Goal: Task Accomplishment & Management: Use online tool/utility

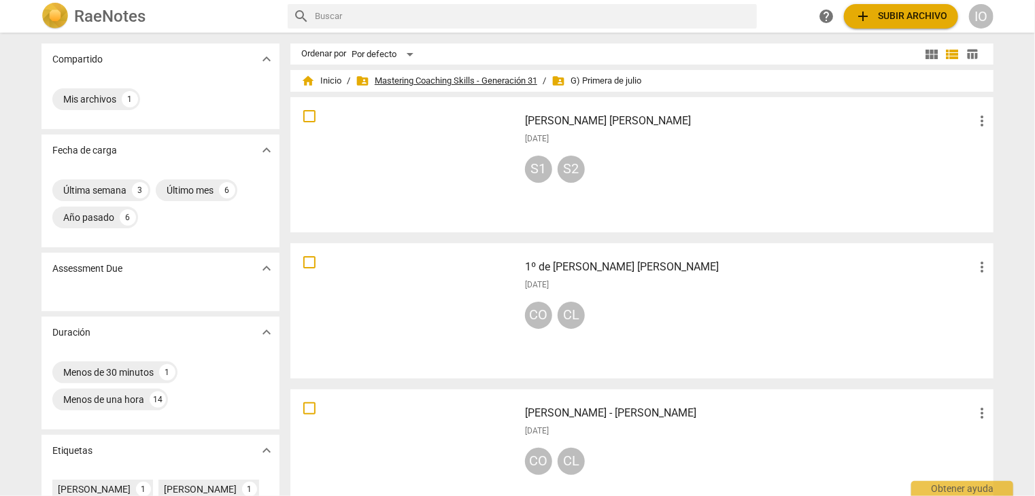
click at [438, 80] on span "folder_shared Mastering Coaching Skills - Generación 31" at bounding box center [447, 81] width 182 height 14
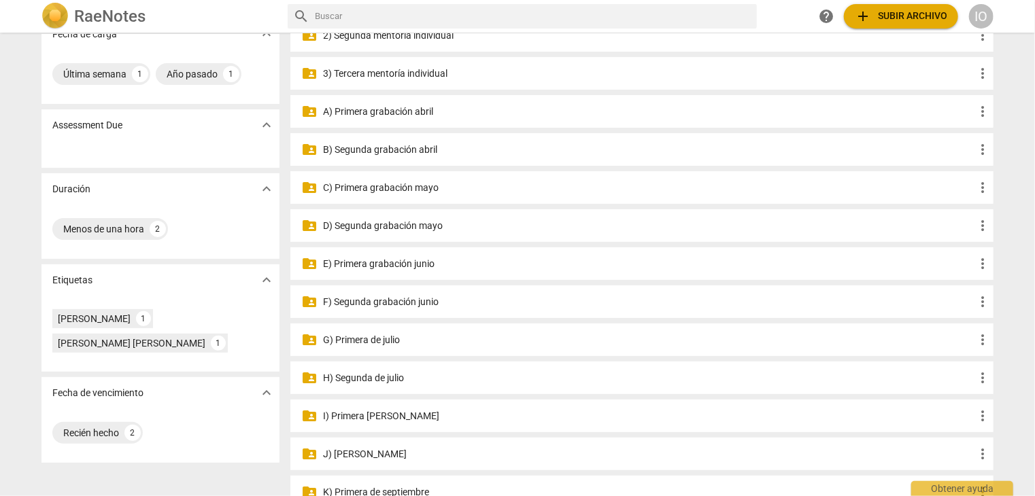
scroll to position [68, 0]
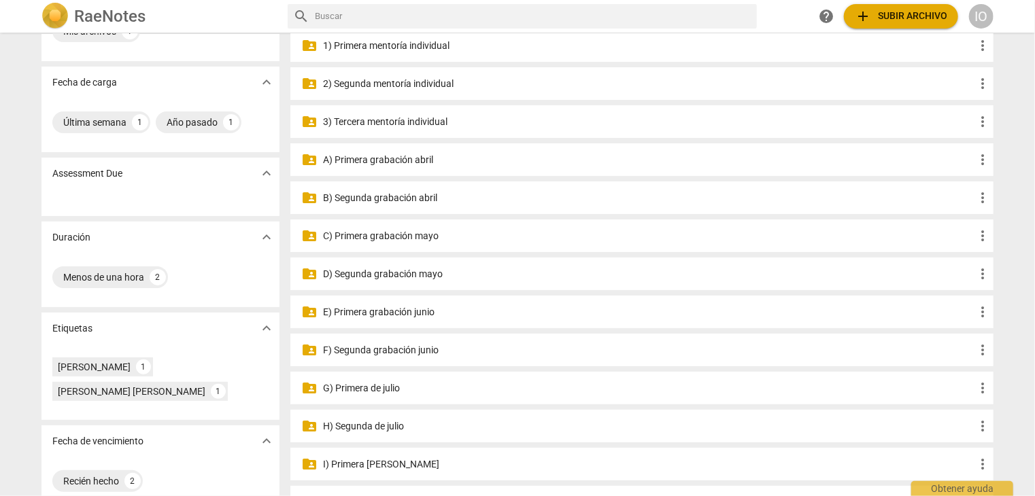
click at [381, 121] on p "3) Tercera mentoría individual" at bounding box center [648, 122] width 651 height 14
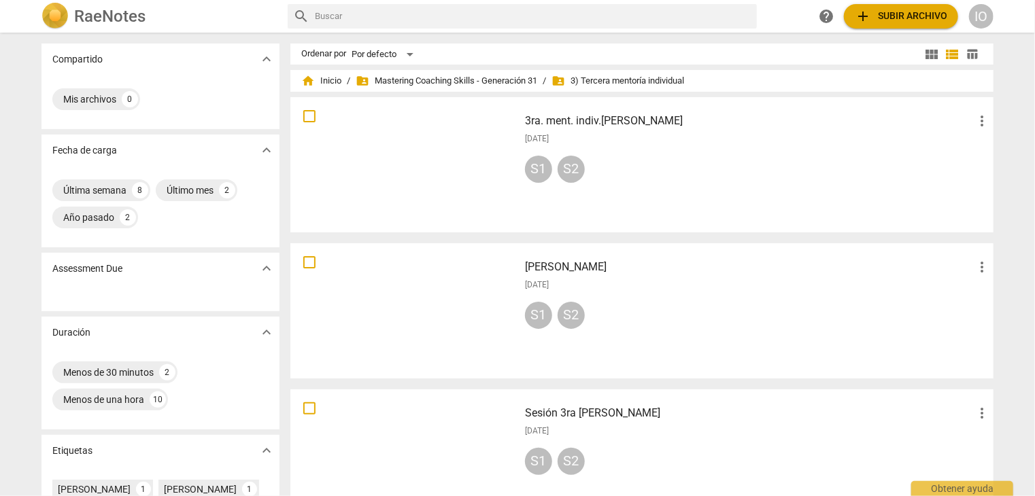
click at [873, 14] on span "add Subir archivo" at bounding box center [901, 16] width 92 height 16
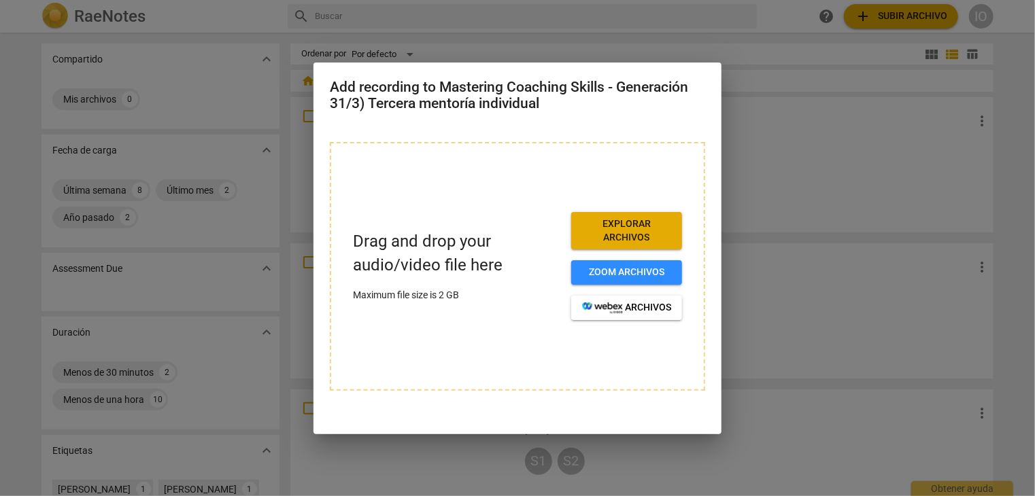
click at [649, 234] on span "Explorar archivos" at bounding box center [626, 231] width 89 height 27
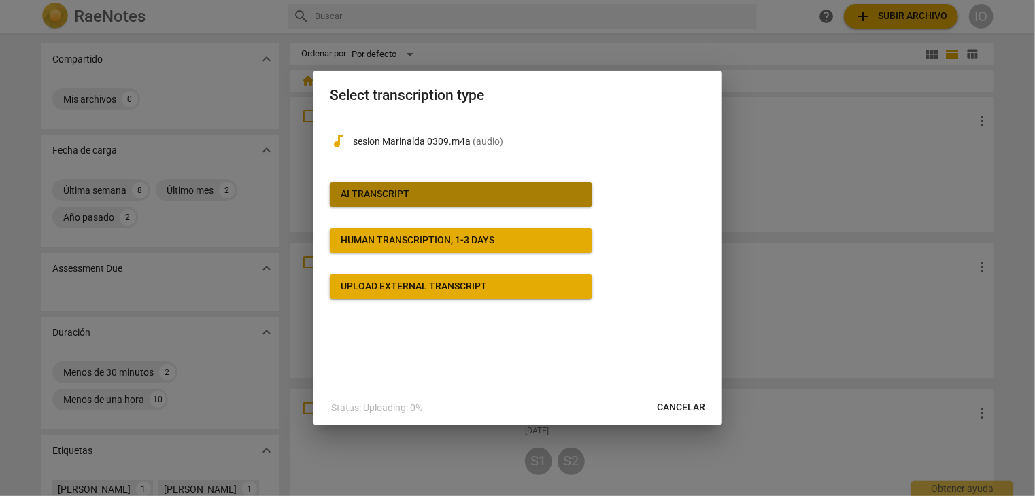
click at [424, 194] on span "AI Transcript" at bounding box center [461, 195] width 241 height 14
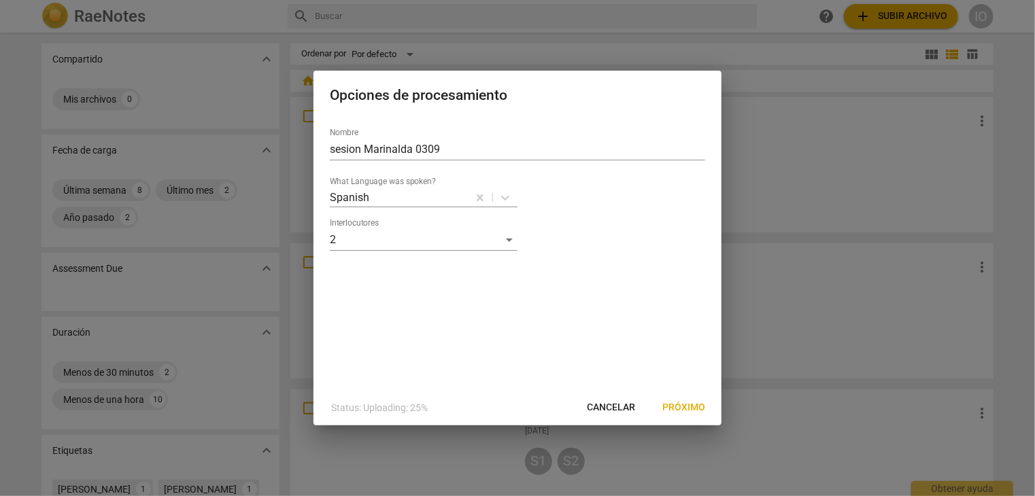
click at [691, 406] on span "Próximo" at bounding box center [683, 408] width 43 height 14
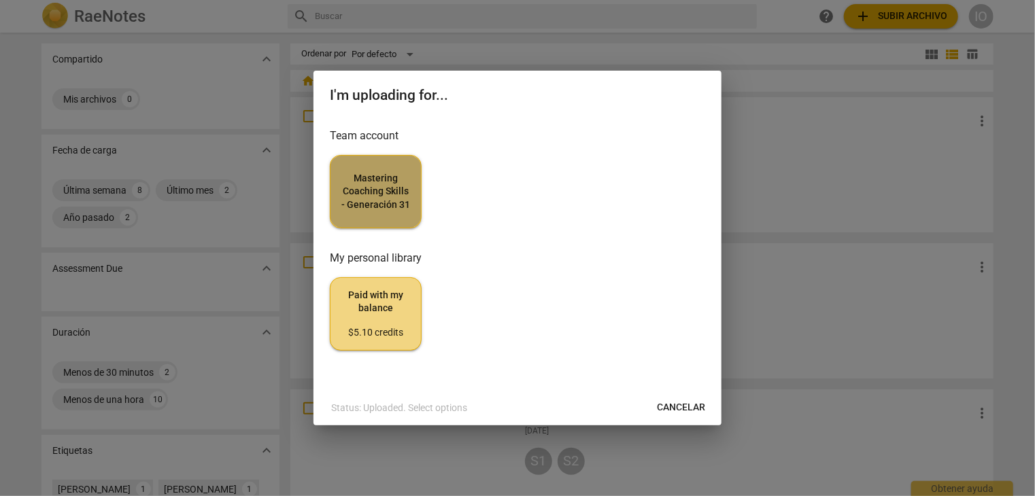
click at [356, 191] on span "Mastering Coaching Skills - Generación 31" at bounding box center [375, 192] width 69 height 40
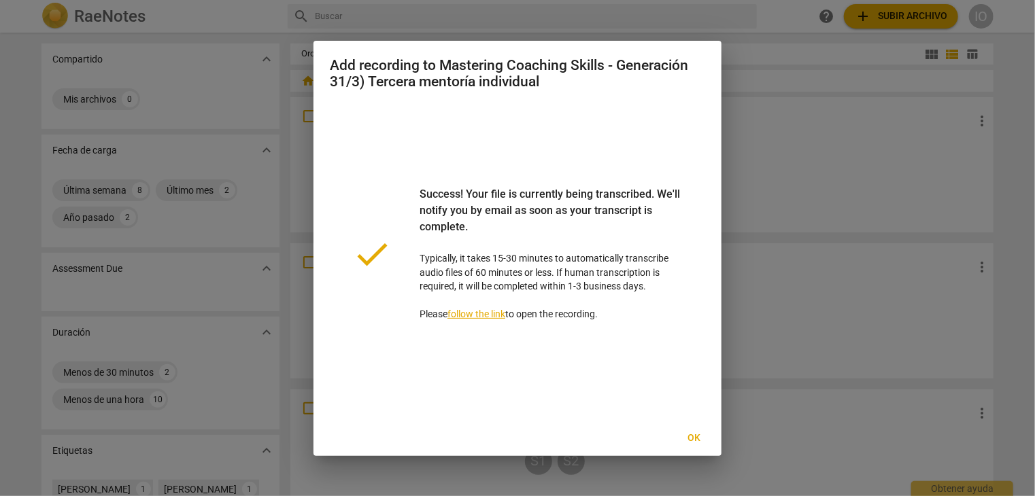
click at [700, 438] on span "Ok" at bounding box center [694, 439] width 22 height 14
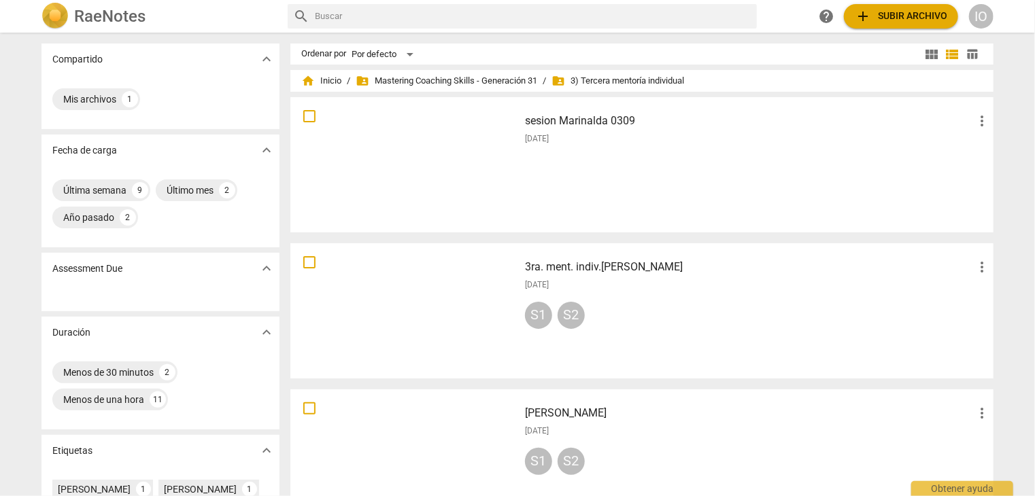
click at [465, 146] on div at bounding box center [404, 165] width 219 height 126
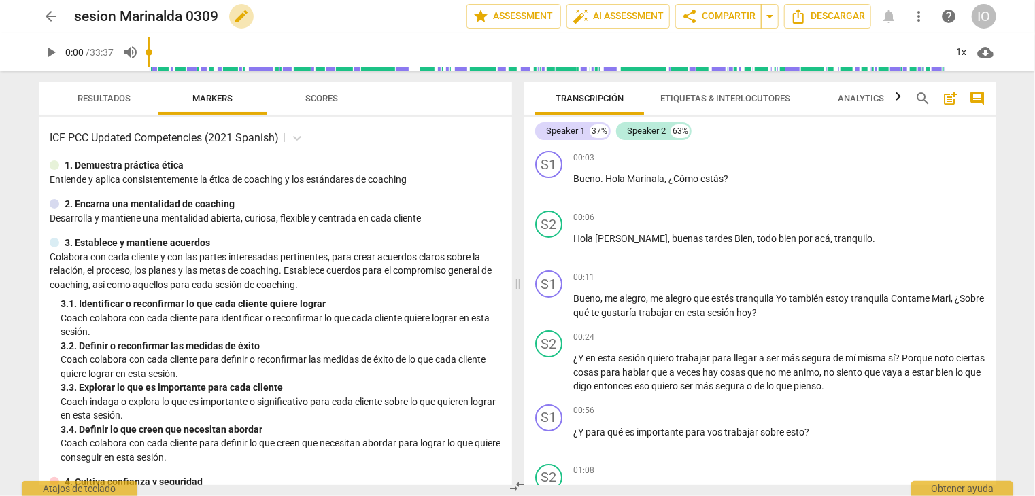
click at [246, 13] on span "edit" at bounding box center [241, 16] width 16 height 16
type input "s"
type input "3era Ment Indiv - Isa Olid -"
click at [418, 13] on span "done" at bounding box center [419, 16] width 16 height 16
click at [908, 160] on div "+" at bounding box center [911, 158] width 14 height 14
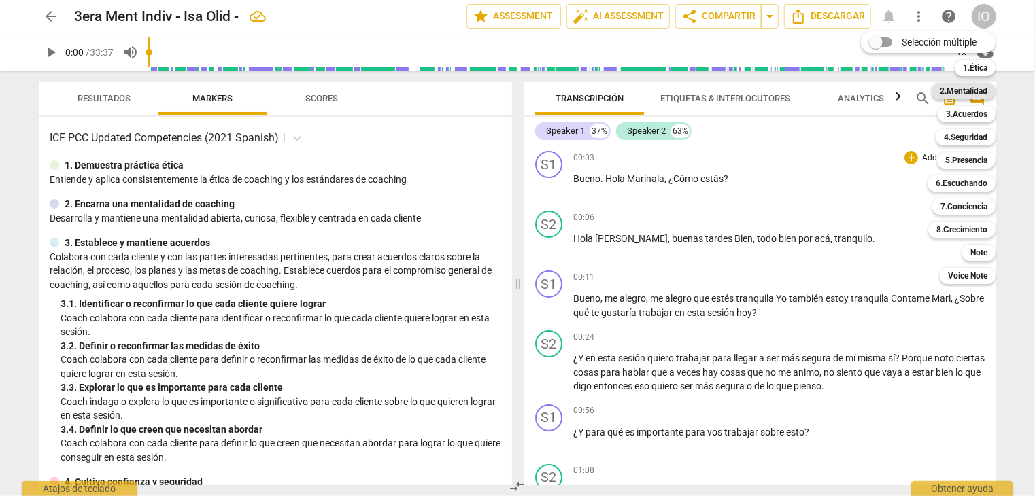
click at [970, 93] on b "2.Mentalidad" at bounding box center [964, 91] width 48 height 16
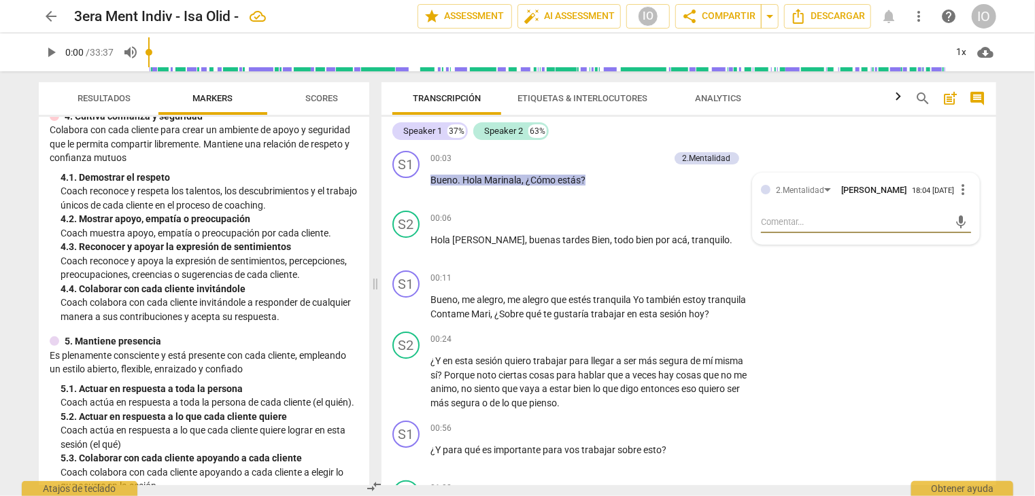
scroll to position [476, 0]
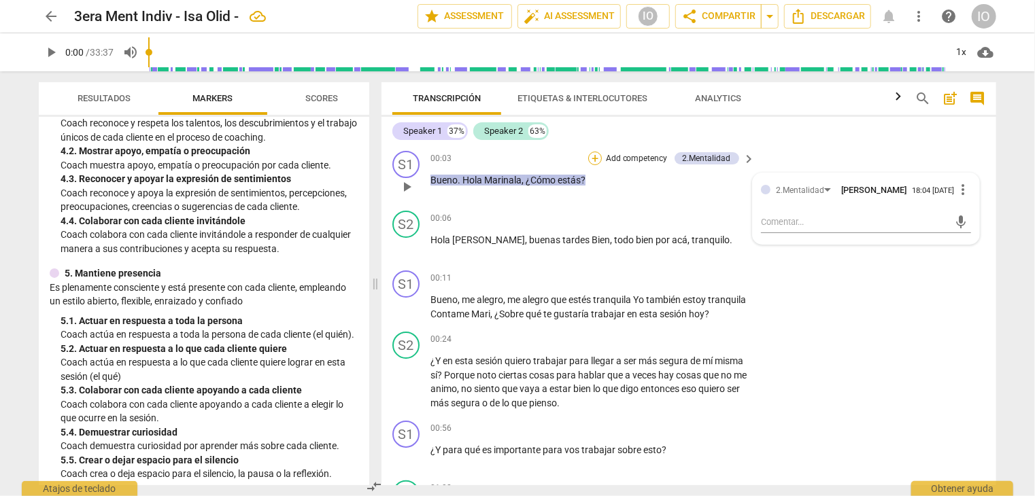
click at [598, 161] on div "+" at bounding box center [595, 159] width 14 height 14
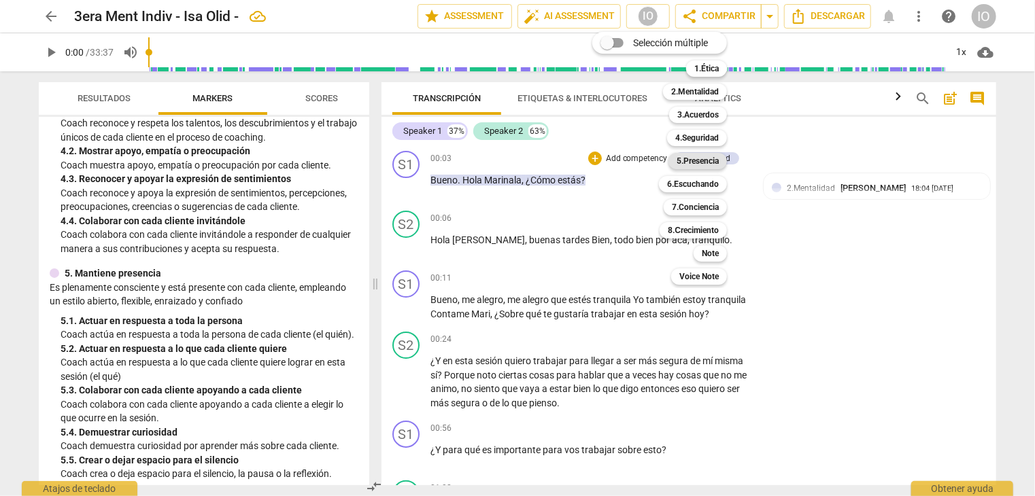
click at [688, 158] on b "5.Presencia" at bounding box center [698, 161] width 42 height 16
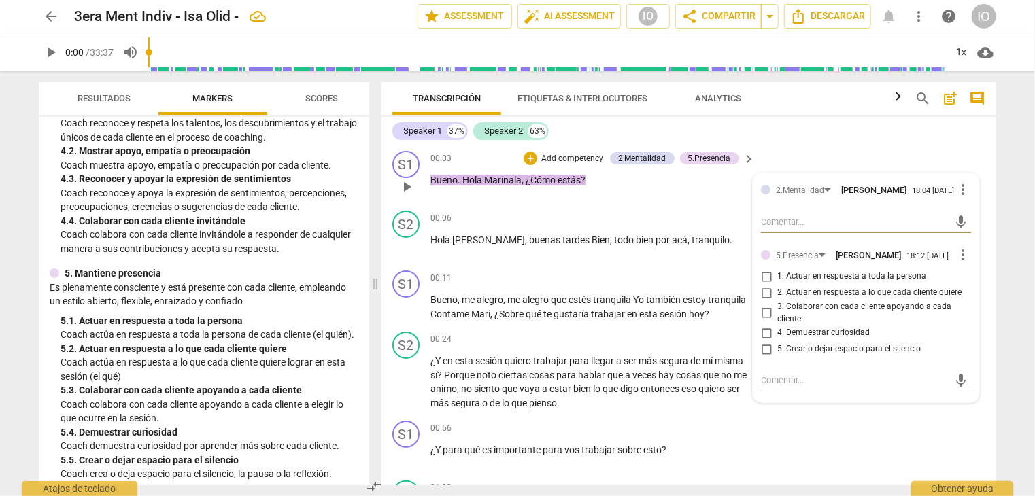
click at [764, 277] on input "1. Actuar en respuesta a toda la persona" at bounding box center [766, 277] width 22 height 16
checkbox input "true"
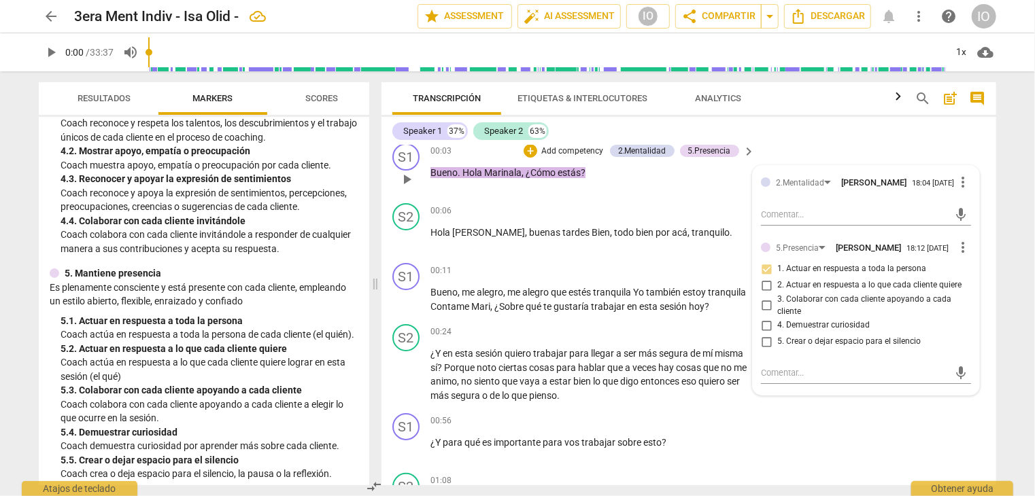
scroll to position [0, 0]
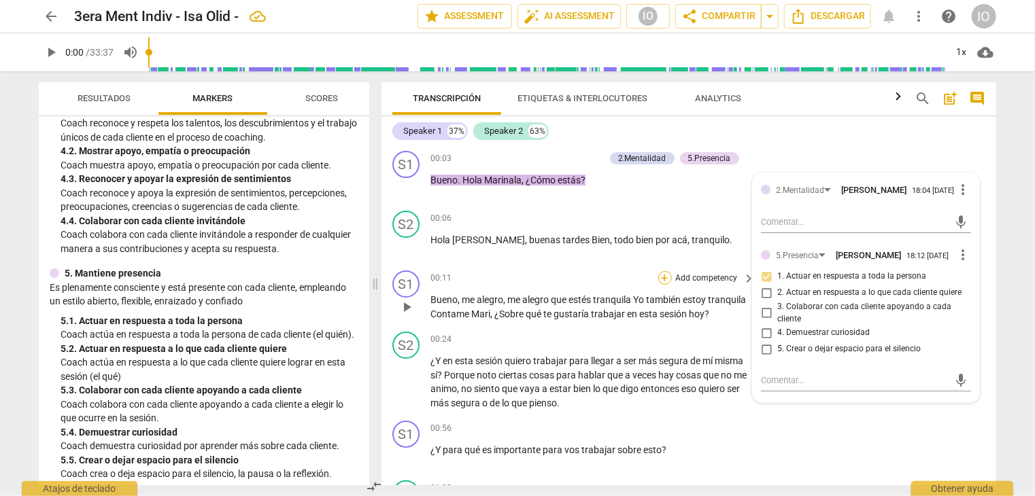
click at [664, 277] on div "+" at bounding box center [665, 278] width 14 height 14
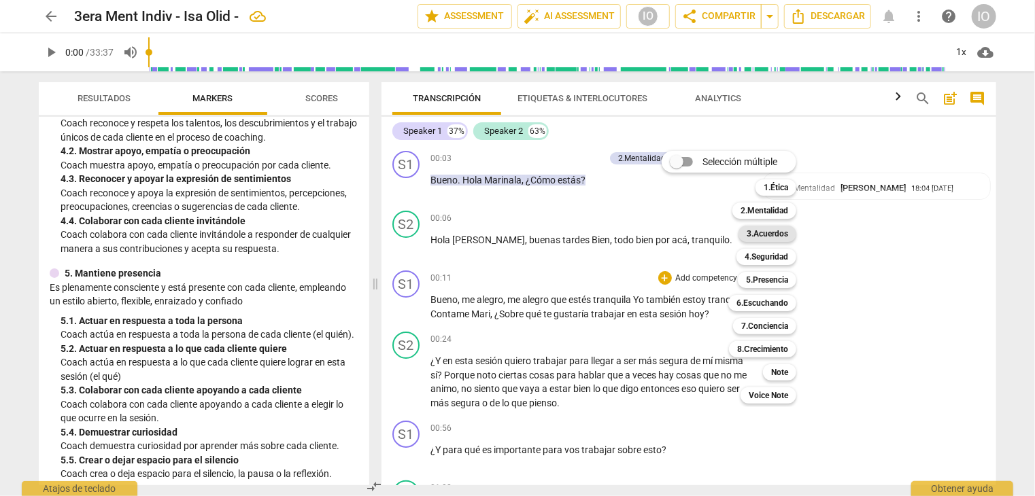
click at [760, 236] on b "3.Acuerdos" at bounding box center [767, 234] width 41 height 16
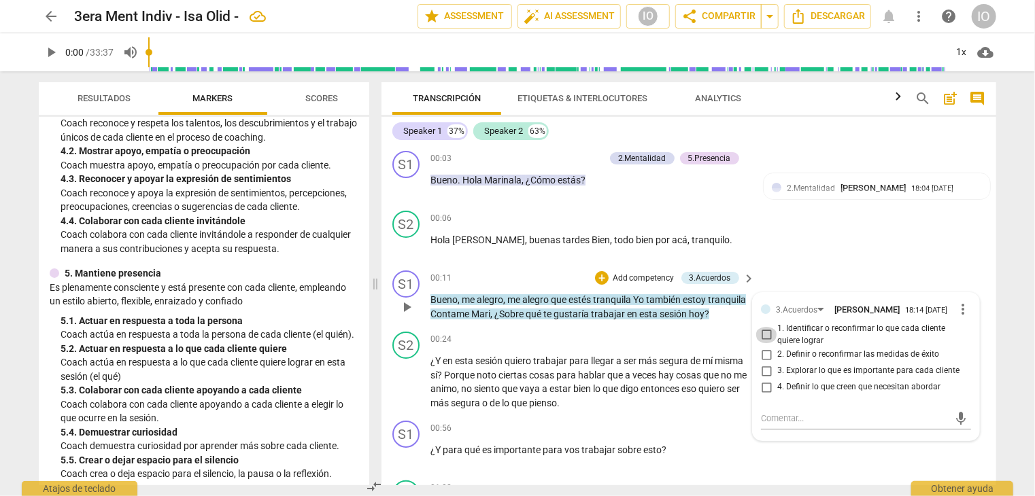
click at [762, 333] on input "1. Identificar o reconfirmar lo que cada cliente quiere lograr" at bounding box center [766, 335] width 22 height 16
checkbox input "true"
click at [597, 273] on div "+" at bounding box center [602, 278] width 14 height 14
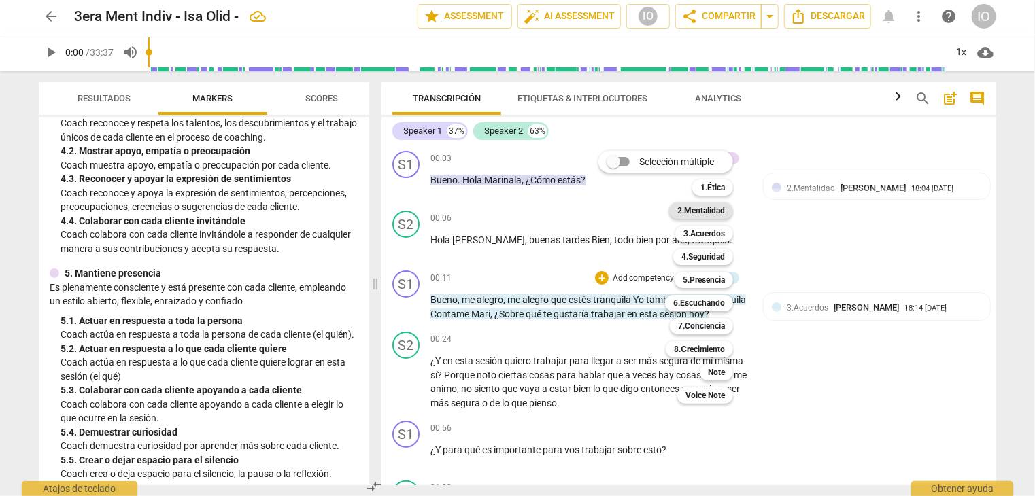
click at [689, 214] on b "2.Mentalidad" at bounding box center [701, 211] width 48 height 16
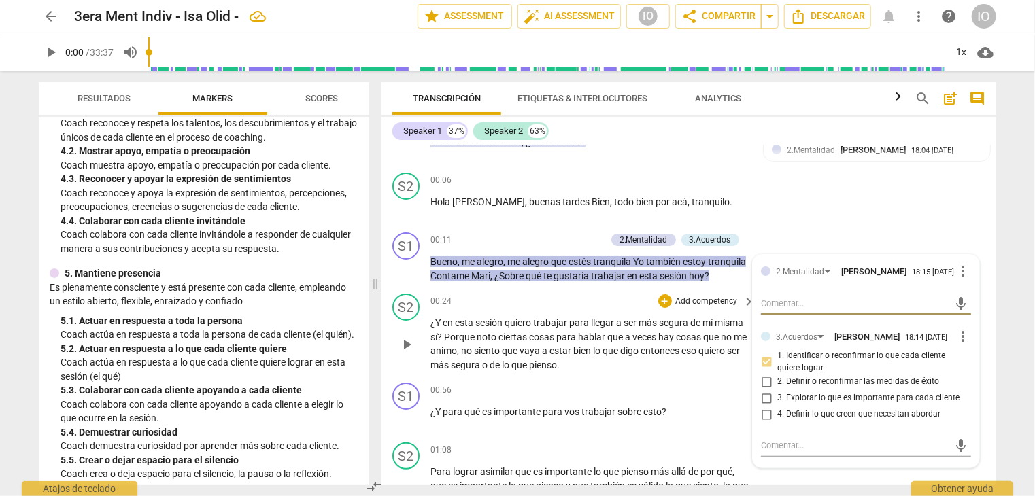
scroll to position [68, 0]
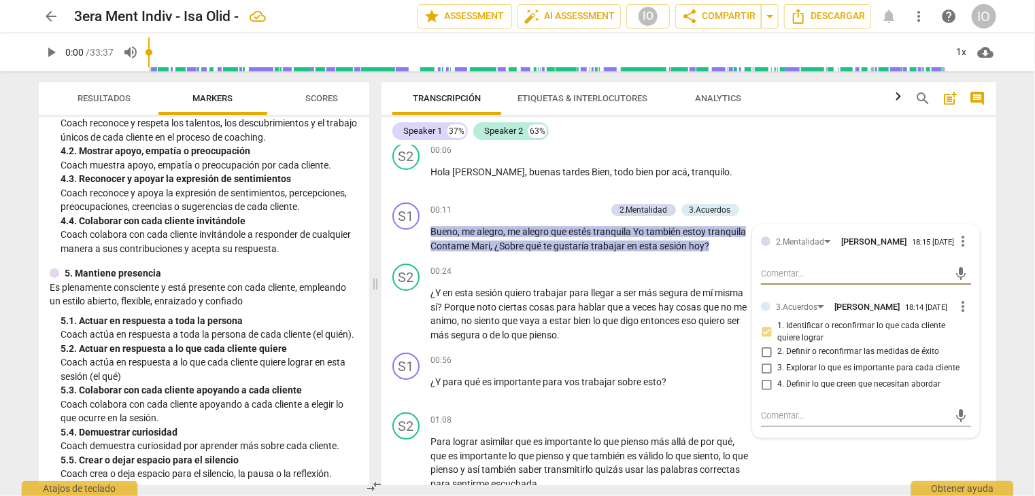
click at [52, 18] on span "arrow_back" at bounding box center [51, 16] width 16 height 16
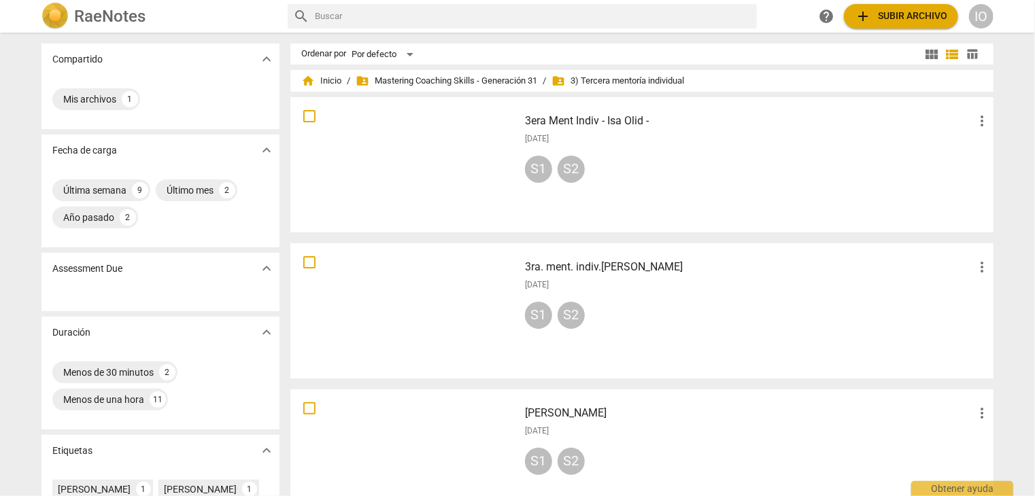
click at [432, 433] on div at bounding box center [404, 457] width 219 height 126
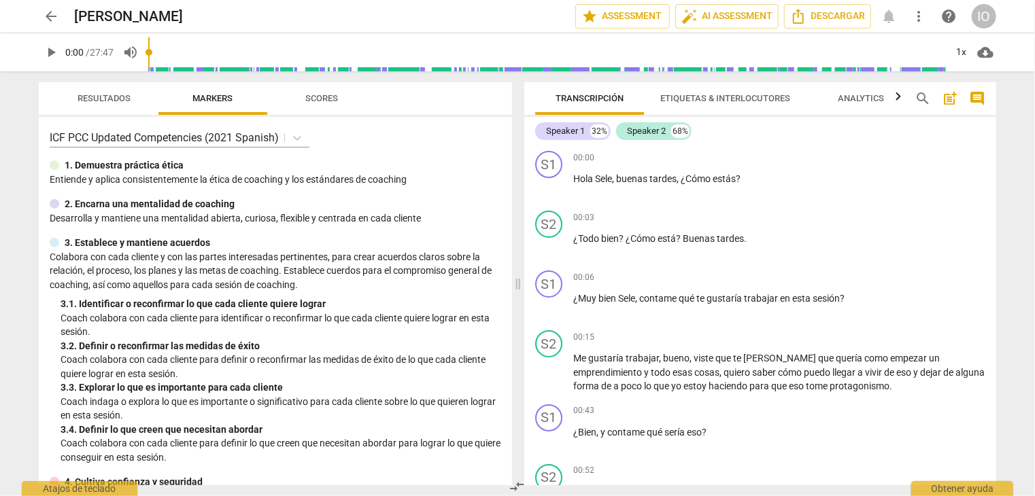
click at [44, 14] on span "arrow_back" at bounding box center [51, 16] width 16 height 16
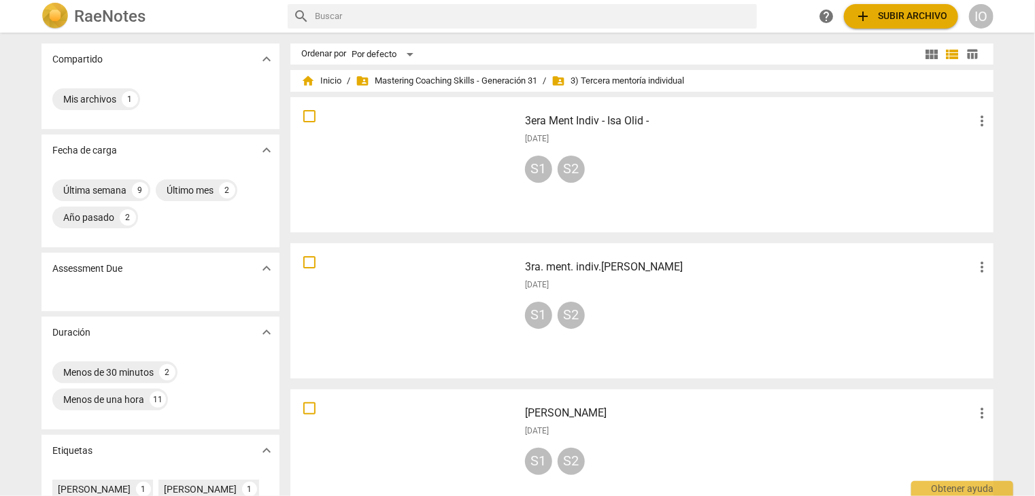
click at [428, 139] on div at bounding box center [404, 165] width 219 height 126
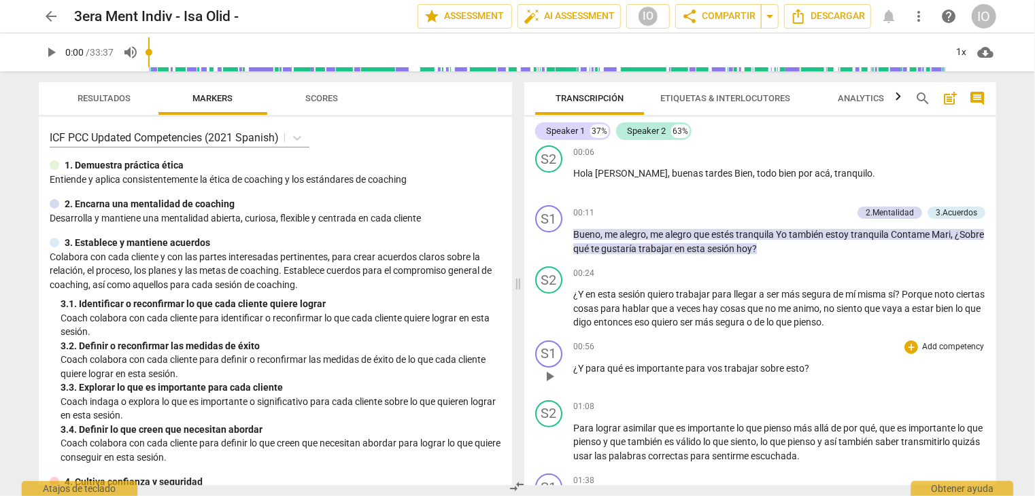
scroll to position [68, 0]
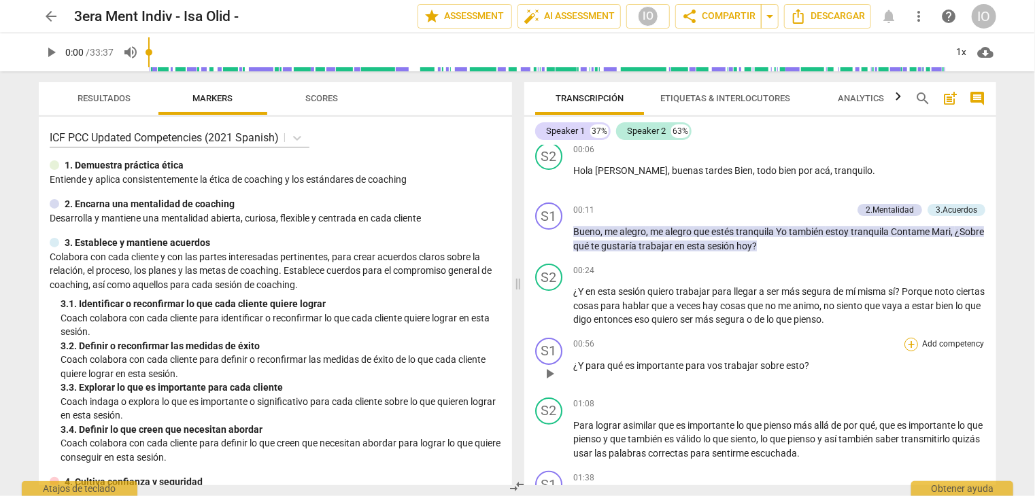
click at [904, 346] on div "+" at bounding box center [911, 345] width 14 height 14
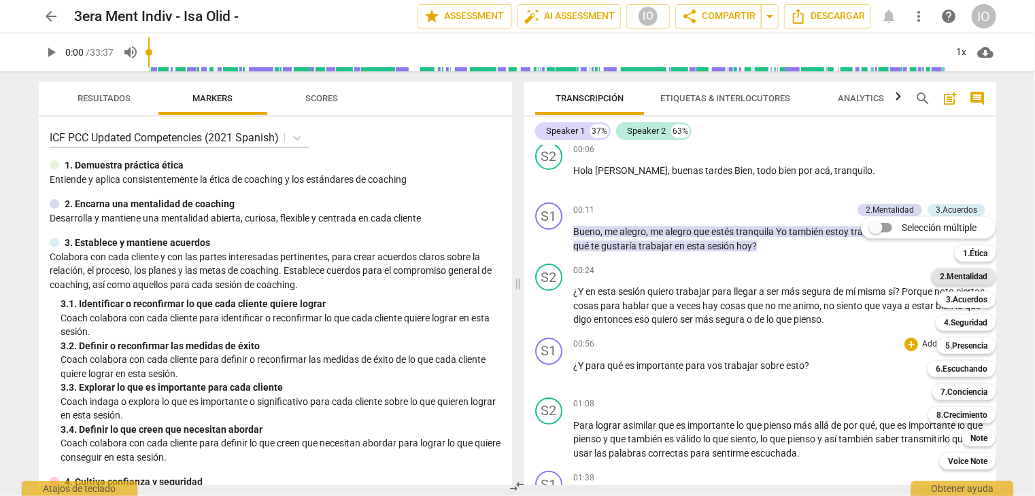
click at [968, 275] on b "2.Mentalidad" at bounding box center [964, 277] width 48 height 16
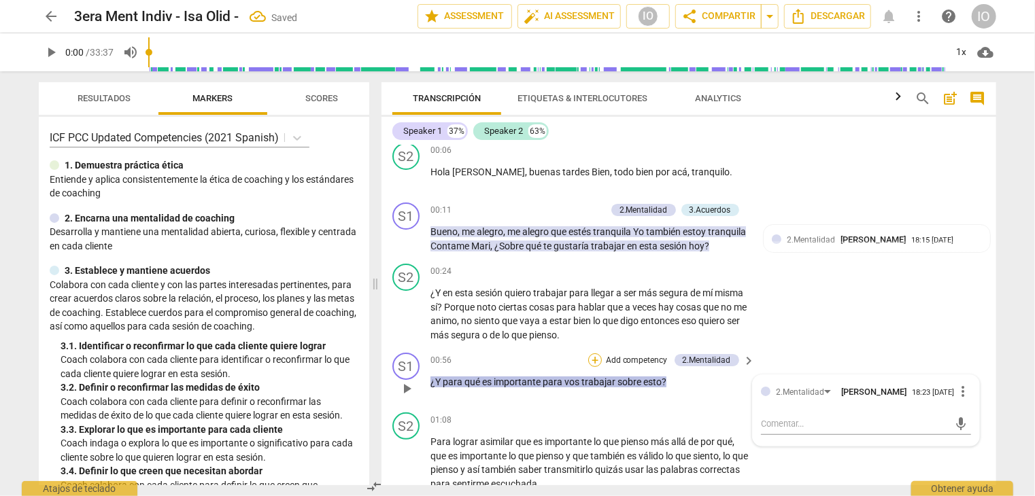
click at [596, 367] on div "+" at bounding box center [595, 361] width 14 height 14
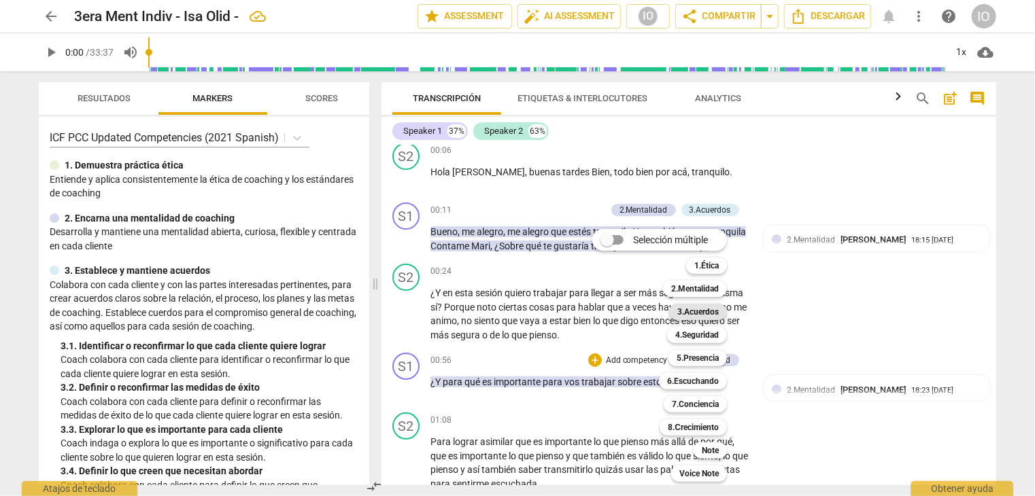
click at [702, 315] on b "3.Acuerdos" at bounding box center [697, 312] width 41 height 16
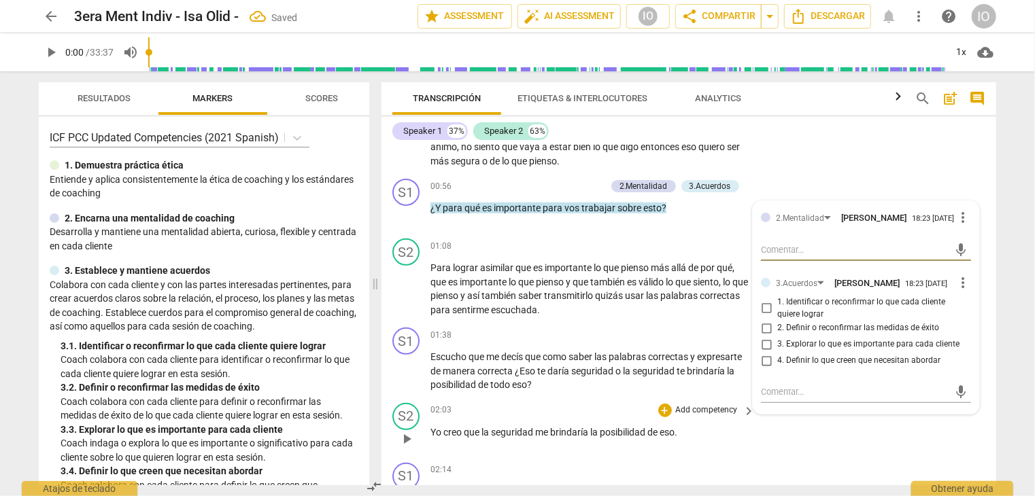
scroll to position [272, 0]
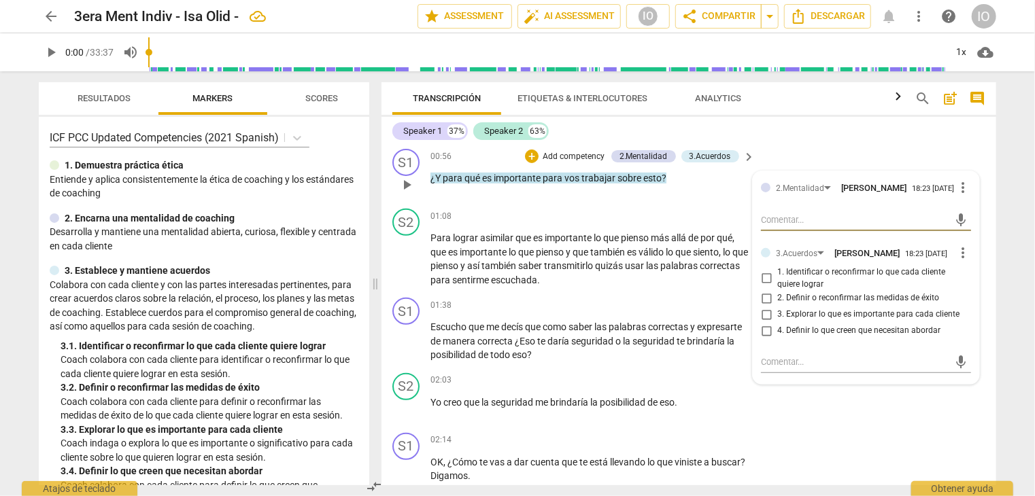
click at [764, 323] on input "3. Explorar lo que es importante para cada cliente" at bounding box center [766, 315] width 22 height 16
checkbox input "true"
click at [764, 339] on input "4. Definir lo que creen que necesitan abordar" at bounding box center [766, 331] width 22 height 16
checkbox input "true"
click at [594, 313] on div "01:38 + Add competency keyboard_arrow_right" at bounding box center [593, 305] width 326 height 15
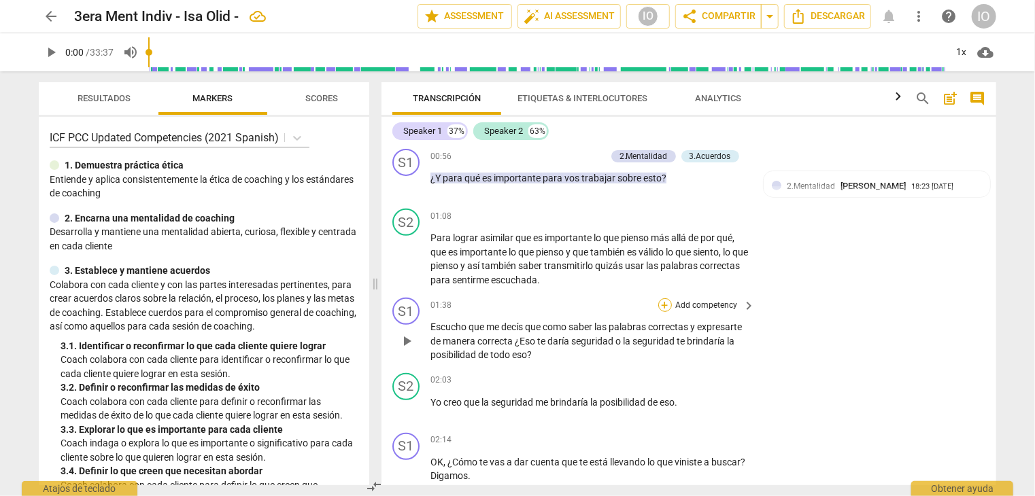
click at [666, 312] on div "+" at bounding box center [665, 306] width 14 height 14
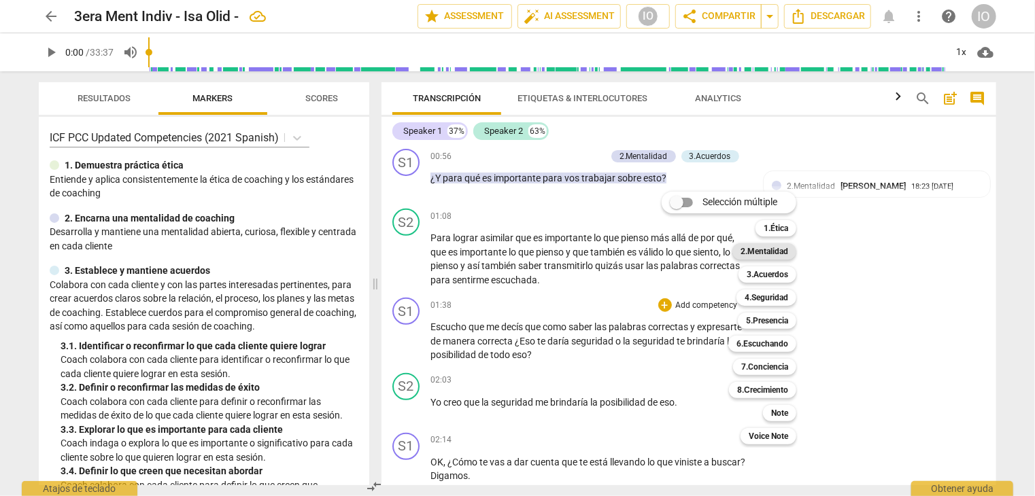
click at [762, 248] on b "2.Mentalidad" at bounding box center [764, 251] width 48 height 16
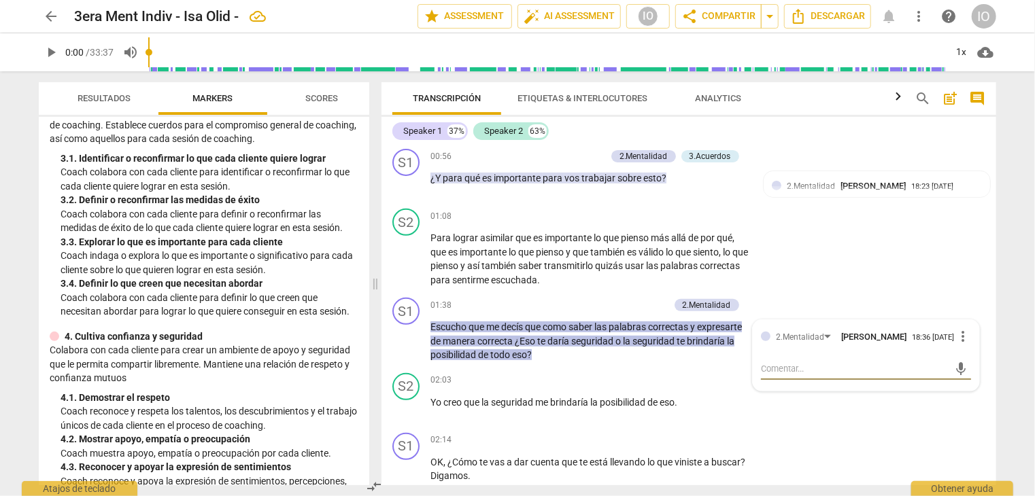
scroll to position [204, 0]
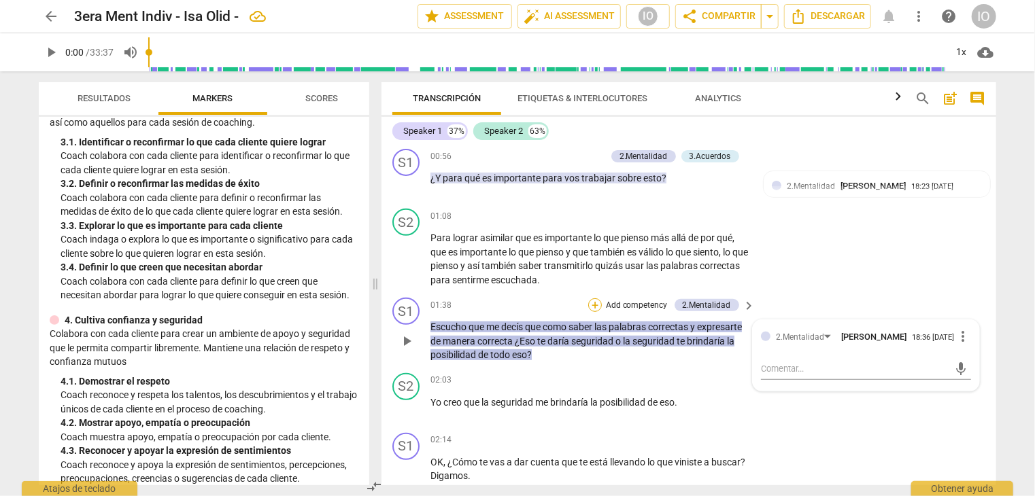
click at [598, 312] on div "+" at bounding box center [595, 306] width 14 height 14
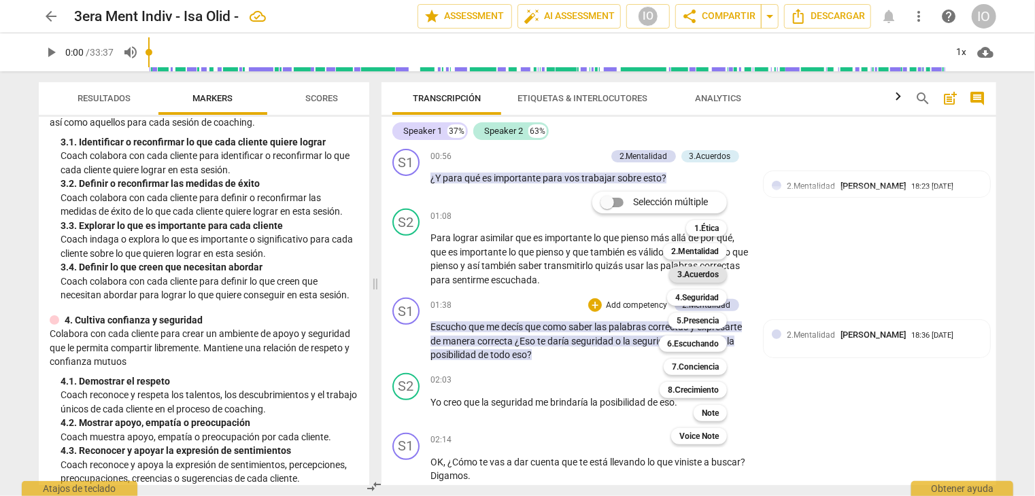
click at [710, 275] on b "3.Acuerdos" at bounding box center [697, 275] width 41 height 16
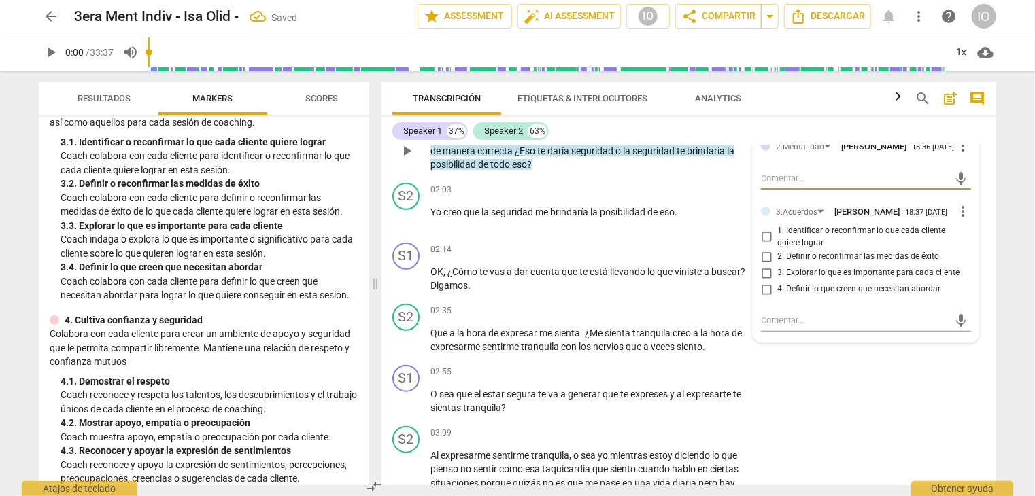
scroll to position [476, 0]
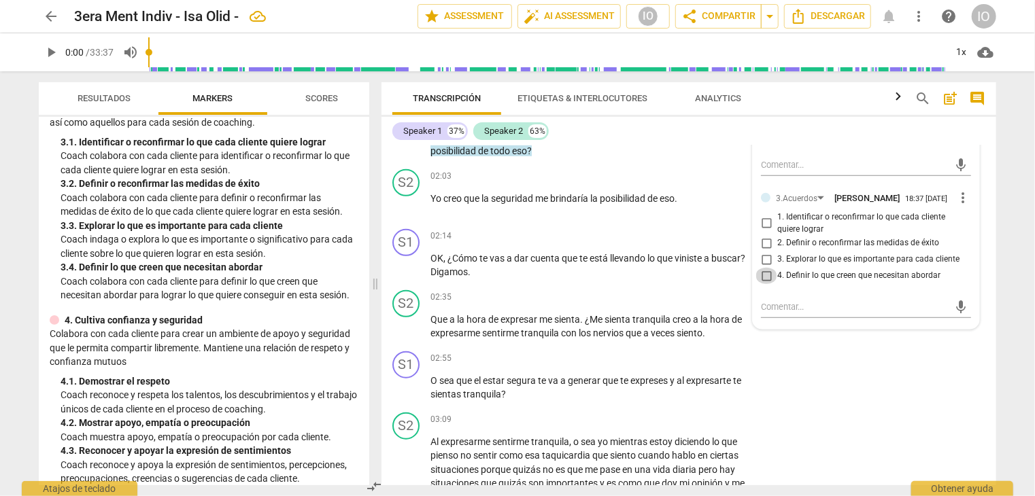
click at [761, 284] on input "4. Definir lo que creen que necesitan abordar" at bounding box center [766, 276] width 22 height 16
checkbox input "true"
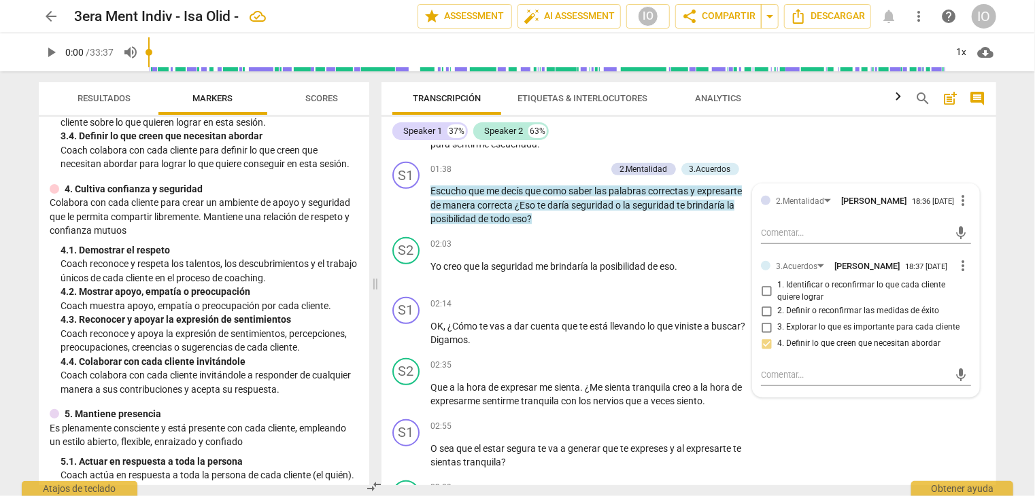
scroll to position [340, 0]
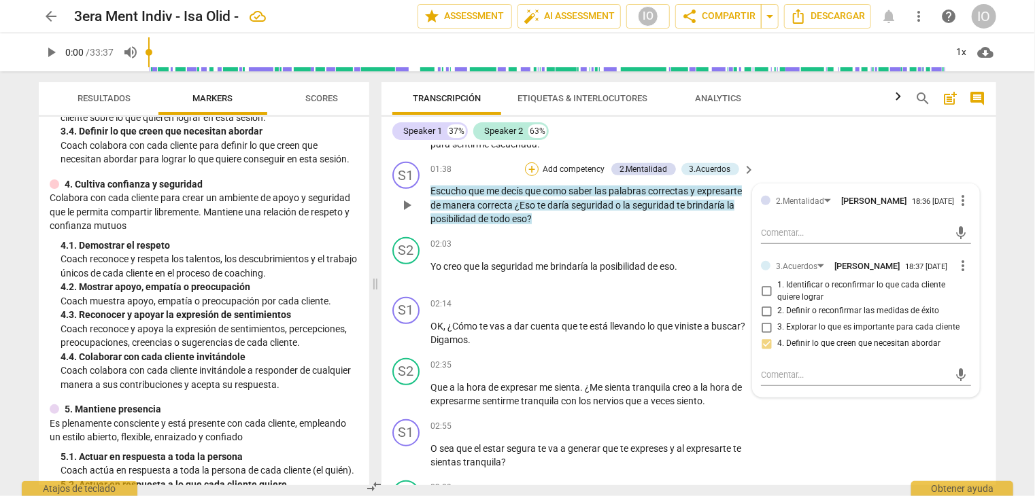
click at [533, 176] on div "+" at bounding box center [532, 170] width 14 height 14
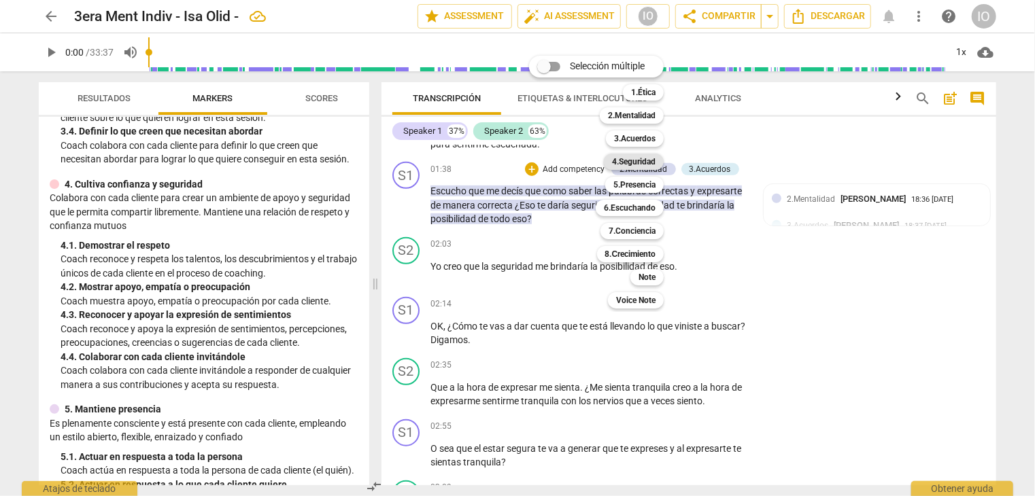
click at [635, 165] on b "4.Seguridad" at bounding box center [634, 162] width 44 height 16
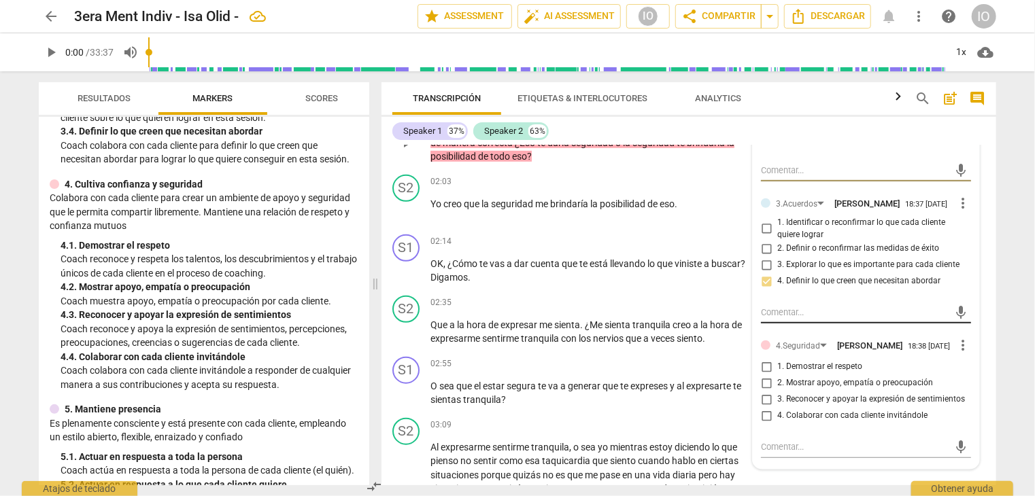
scroll to position [544, 0]
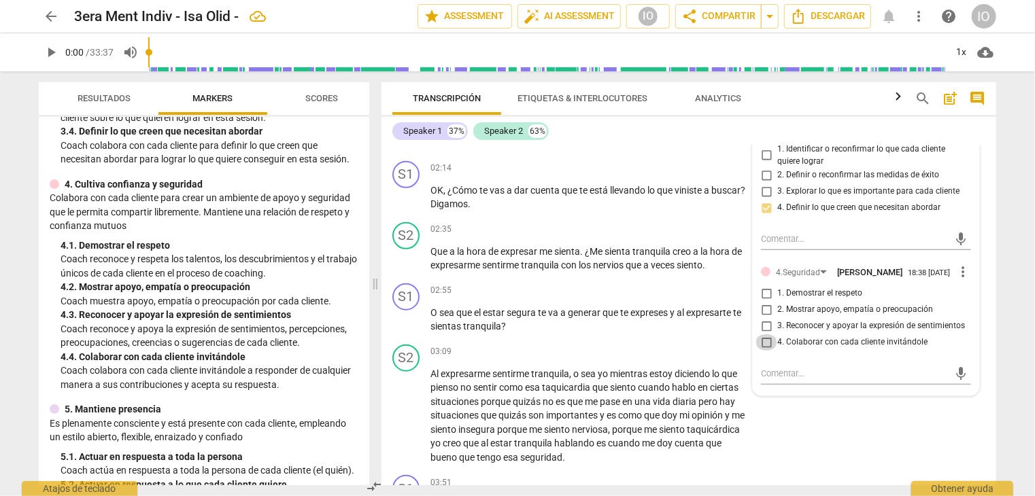
click at [762, 351] on input "4. Colaborar con cada cliente invitándole" at bounding box center [766, 343] width 22 height 16
checkbox input "true"
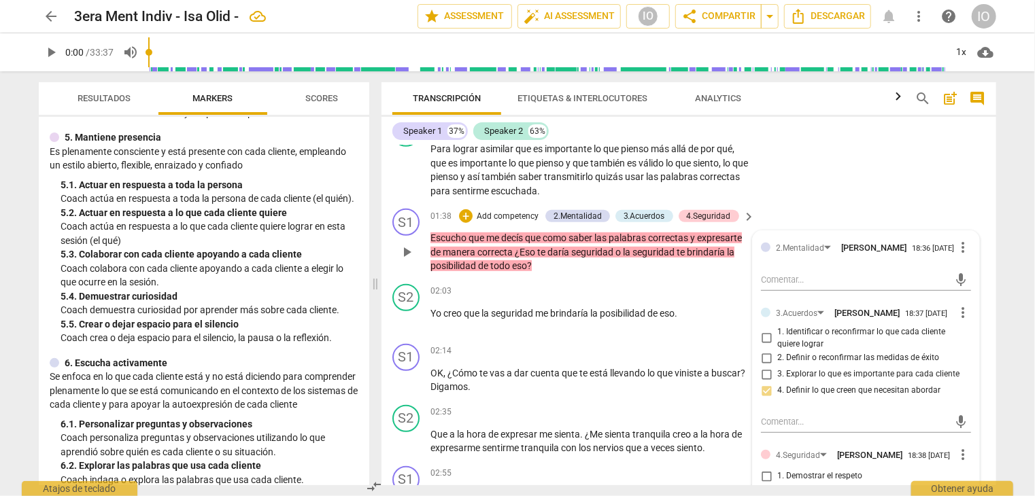
scroll to position [340, 0]
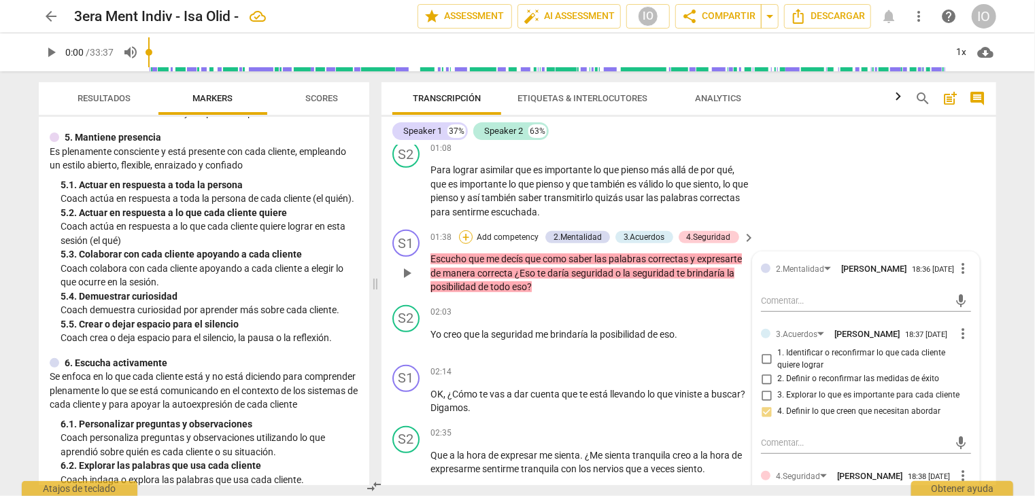
click at [462, 244] on div "+" at bounding box center [466, 238] width 14 height 14
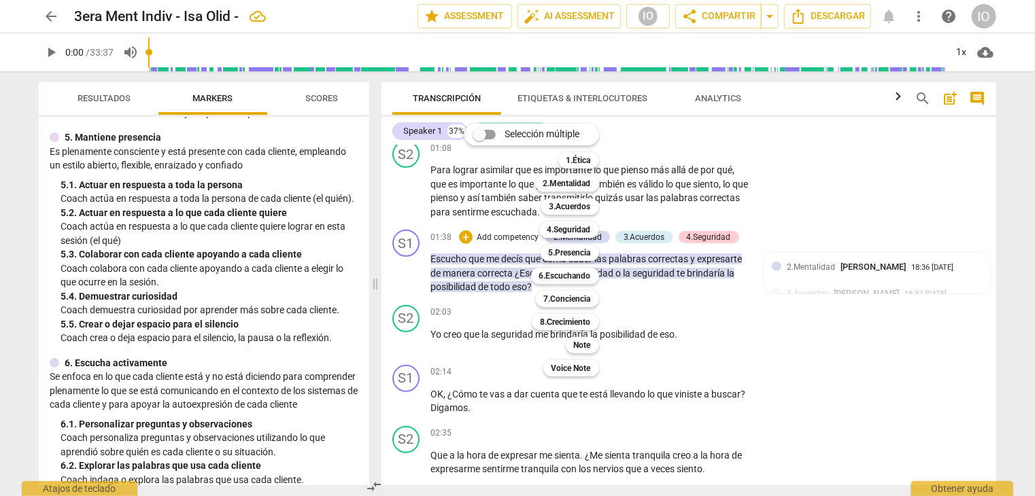
click at [634, 246] on div at bounding box center [517, 248] width 1035 height 496
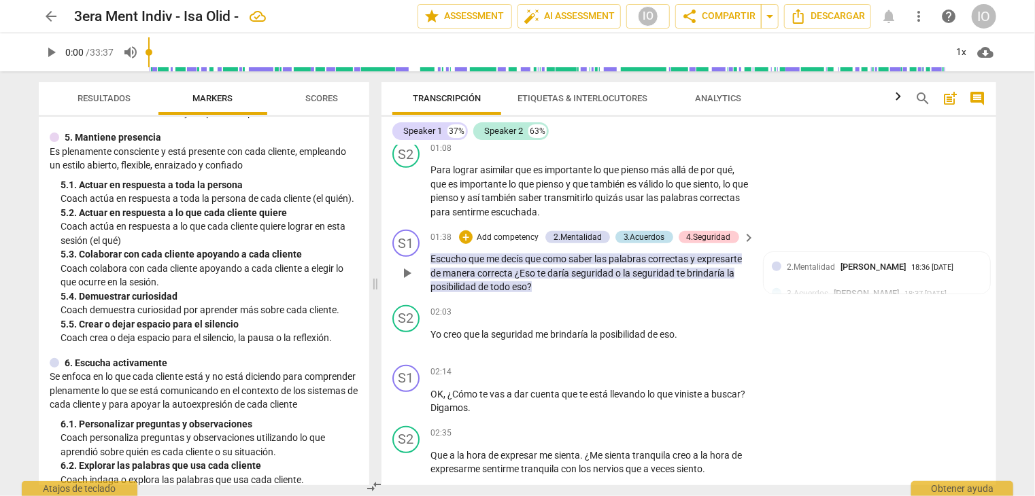
click at [634, 243] on div "3.Acuerdos" at bounding box center [644, 237] width 41 height 12
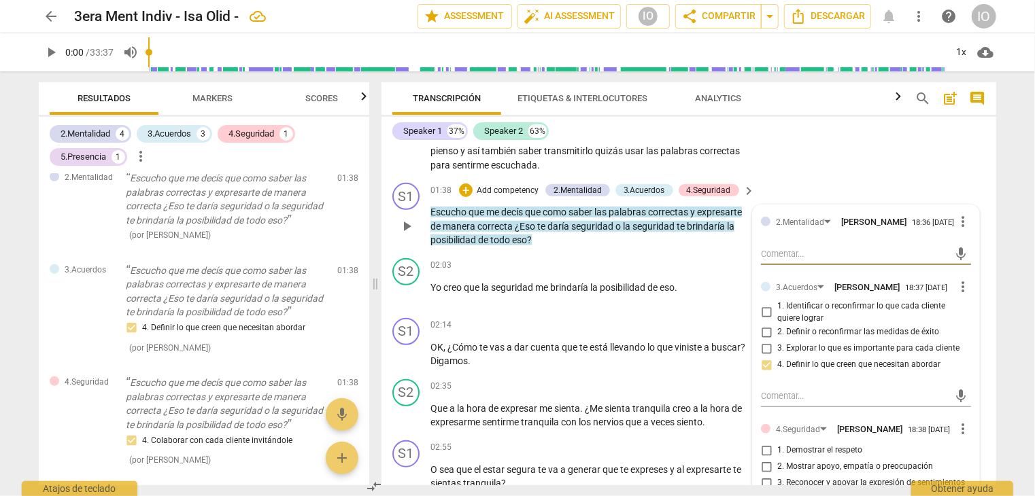
scroll to position [408, 0]
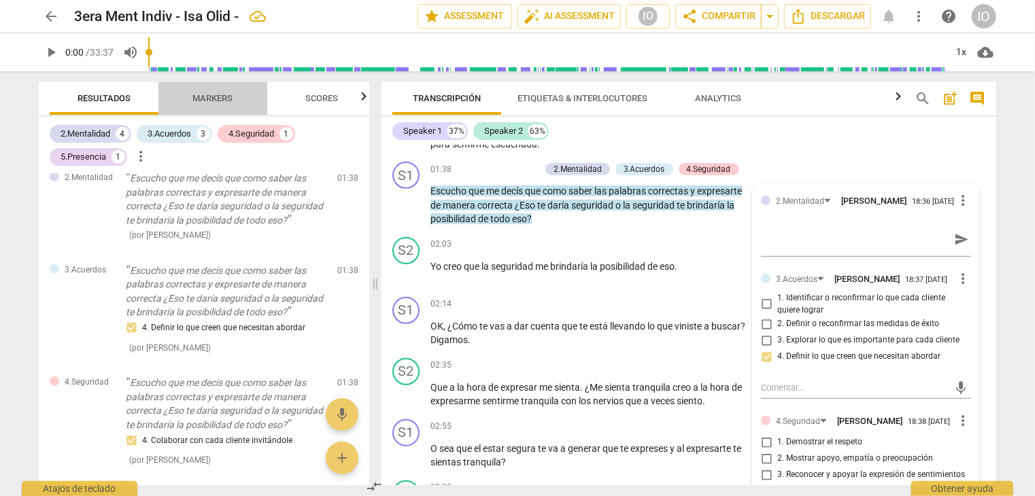
click at [221, 100] on span "Markers" at bounding box center [213, 98] width 40 height 10
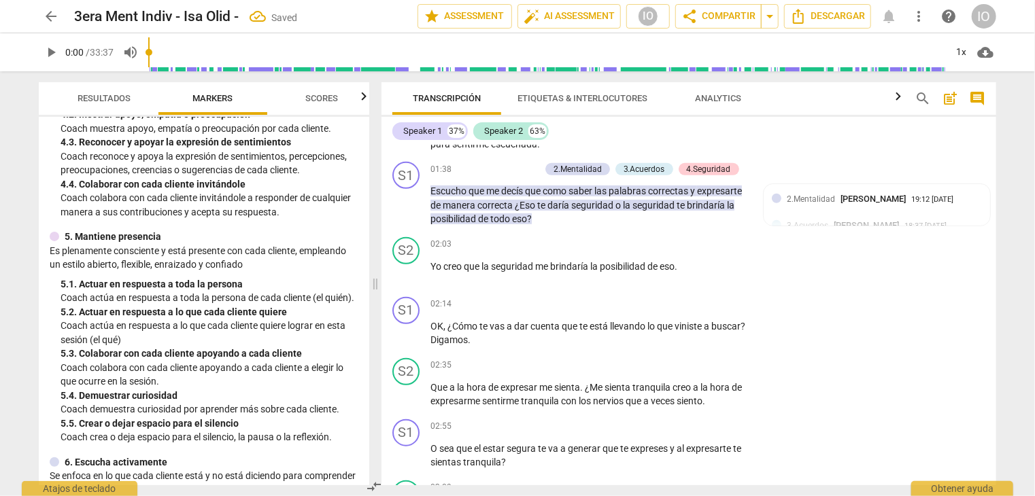
scroll to position [544, 0]
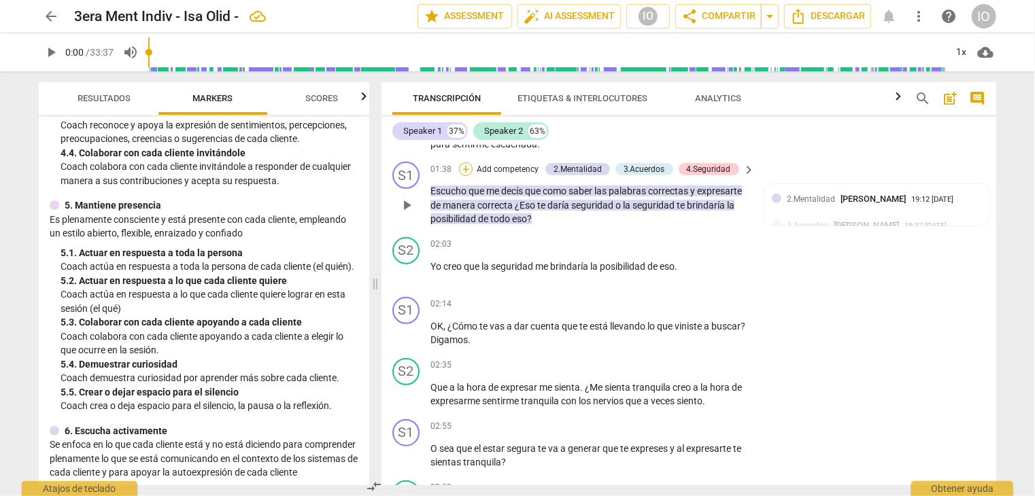
click at [471, 176] on div "+" at bounding box center [466, 170] width 14 height 14
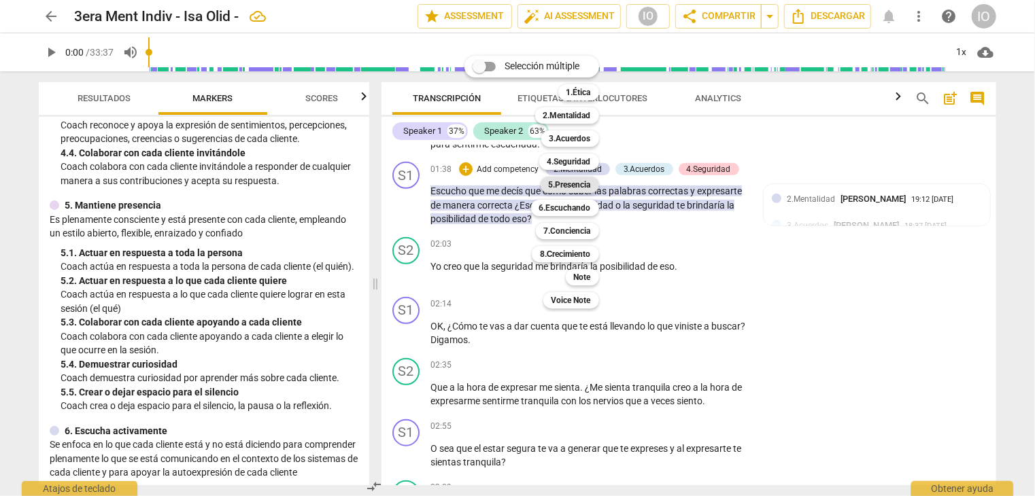
click at [568, 187] on b "5.Presencia" at bounding box center [570, 185] width 42 height 16
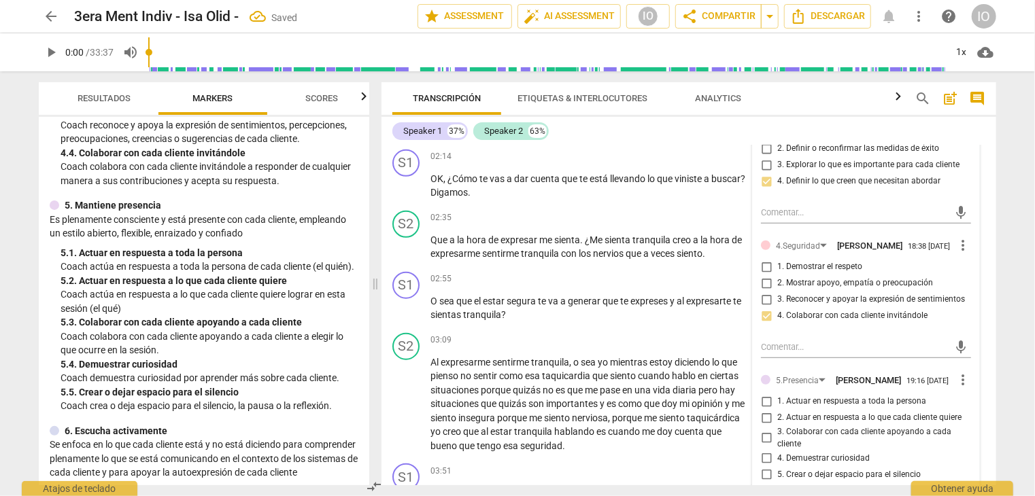
scroll to position [612, 0]
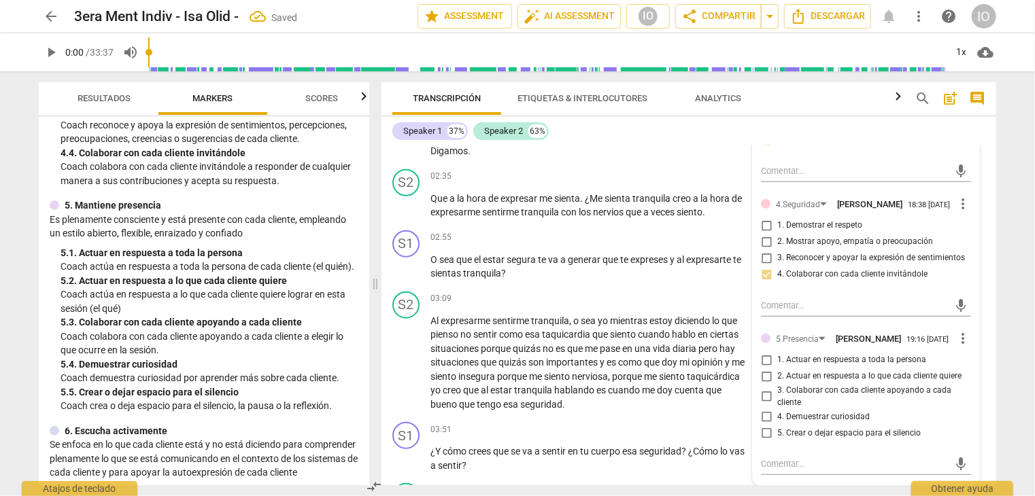
click at [764, 384] on input "2. Actuar en respuesta a lo que cada cliente quiere" at bounding box center [766, 377] width 22 height 16
checkbox input "true"
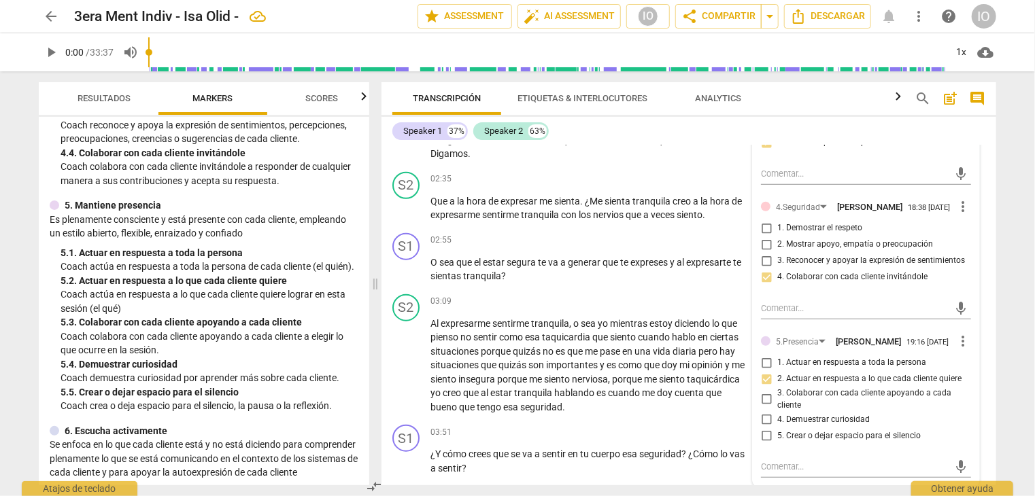
scroll to position [680, 0]
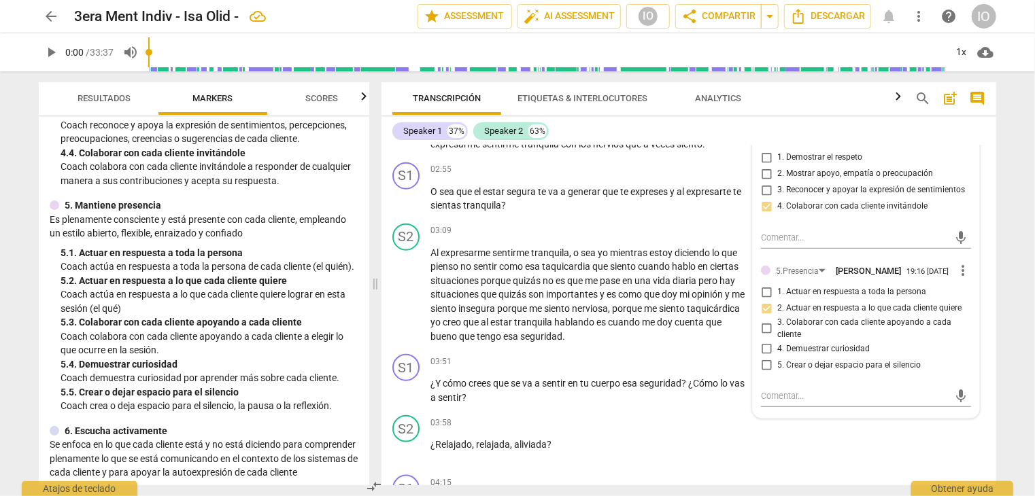
drag, startPoint x: 762, startPoint y: 360, endPoint x: 774, endPoint y: 357, distance: 11.9
click at [765, 357] on input "4. Demuestrar curiosidad" at bounding box center [766, 349] width 22 height 16
checkbox input "true"
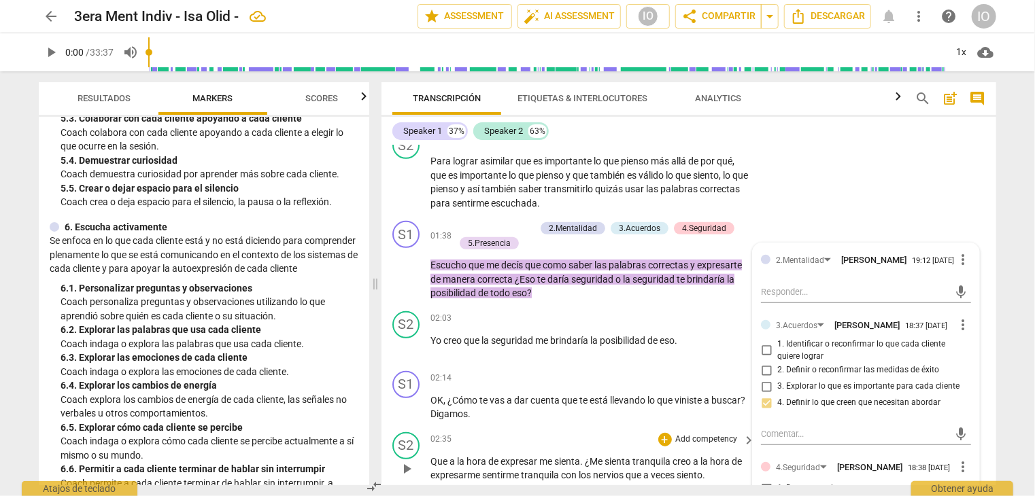
scroll to position [340, 0]
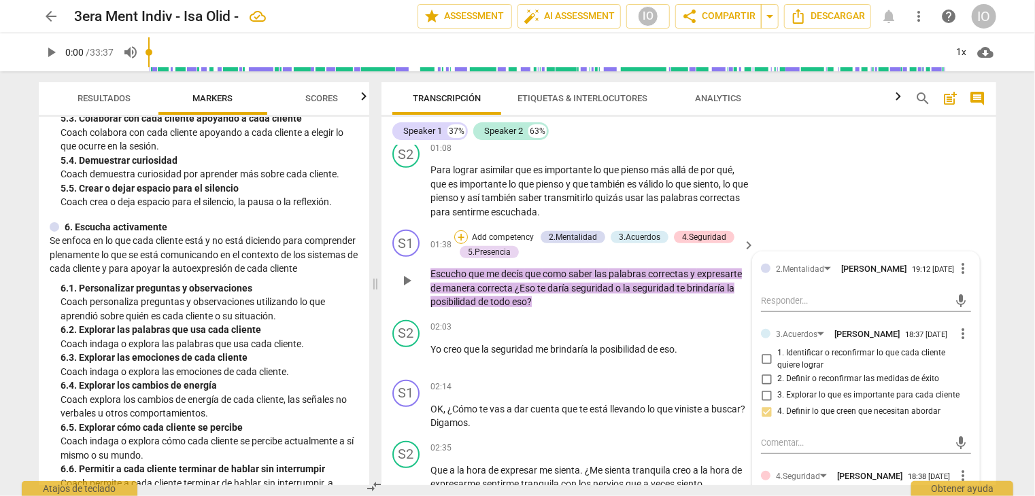
click at [462, 244] on div "+" at bounding box center [461, 238] width 14 height 14
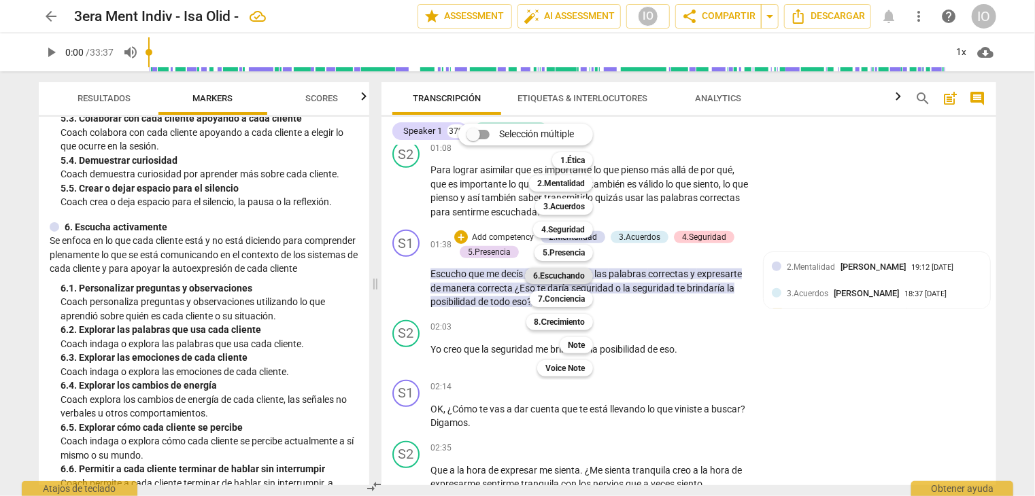
click at [563, 278] on b "6.Escuchando" at bounding box center [559, 276] width 52 height 16
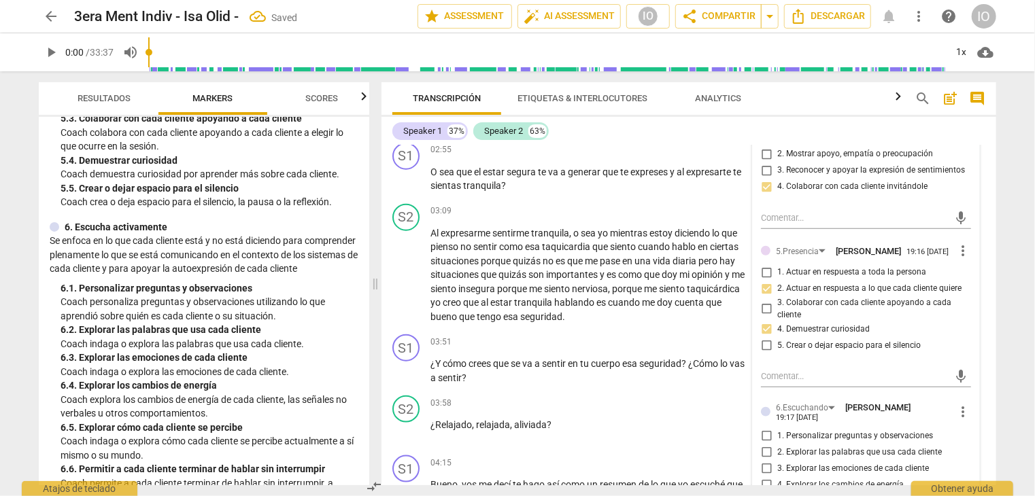
scroll to position [884, 0]
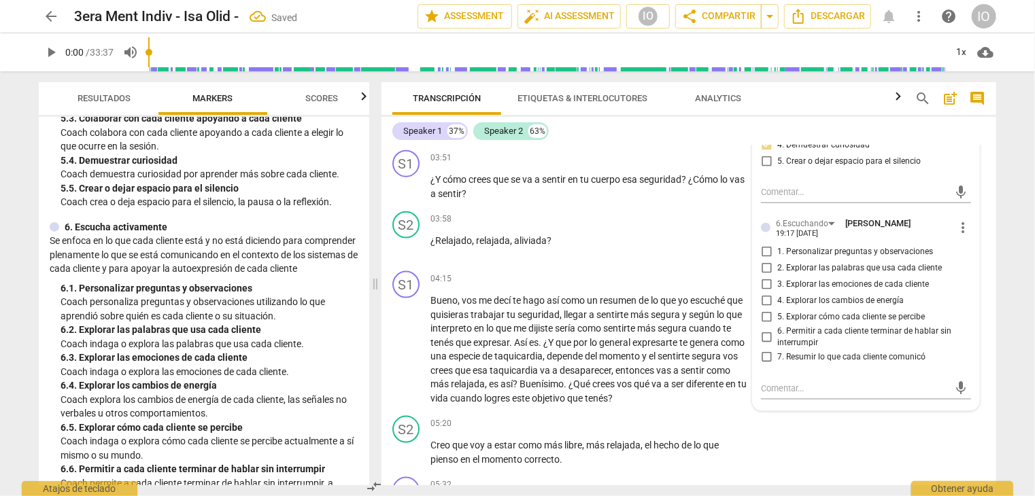
click at [762, 260] on input "1. Personalizar preguntas y observaciones" at bounding box center [766, 252] width 22 height 16
checkbox input "true"
click at [762, 275] on input "2. Explorar las palabras que usa cada cliente" at bounding box center [766, 268] width 22 height 16
checkbox input "true"
click at [760, 343] on input "6. Permitir a cada cliente terminar de hablar sin interrumpir" at bounding box center [766, 337] width 22 height 16
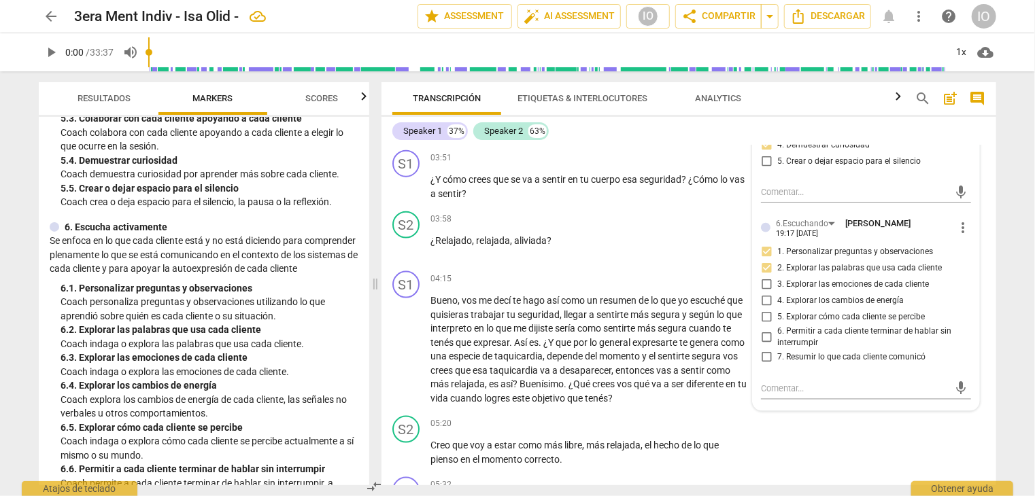
checkbox input "true"
click at [766, 364] on input "7. Resumir lo que cada cliente comunicó" at bounding box center [766, 358] width 22 height 16
checkbox input "true"
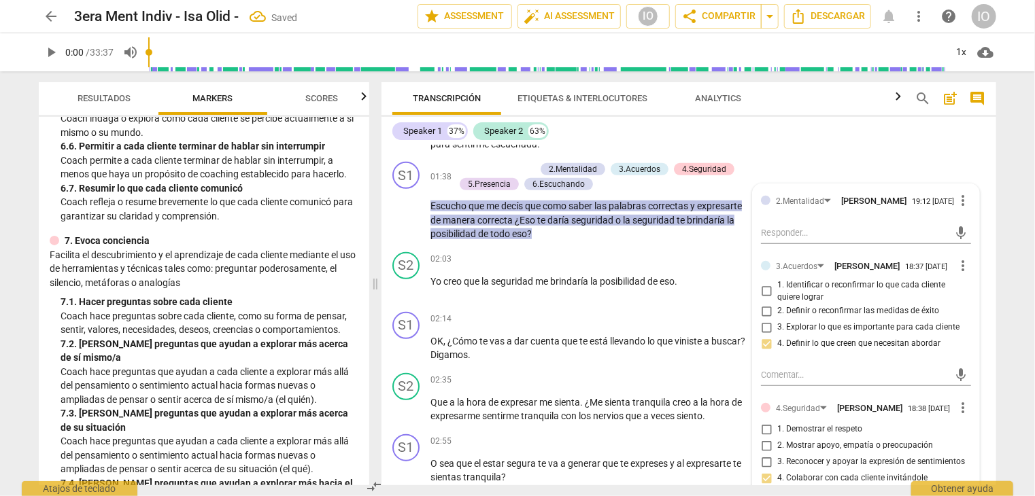
scroll to position [1224, 0]
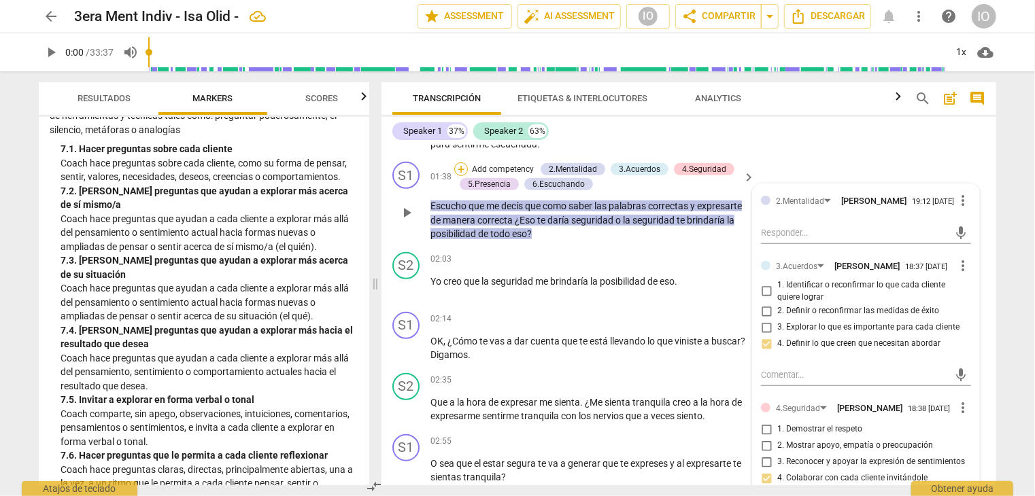
click at [458, 176] on div "+" at bounding box center [461, 170] width 14 height 14
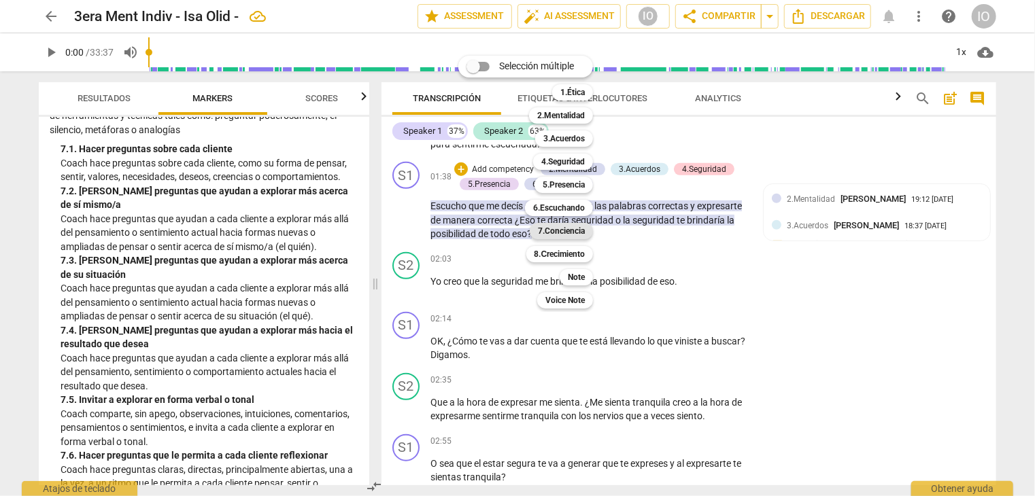
click at [554, 229] on b "7.Conciencia" at bounding box center [561, 231] width 47 height 16
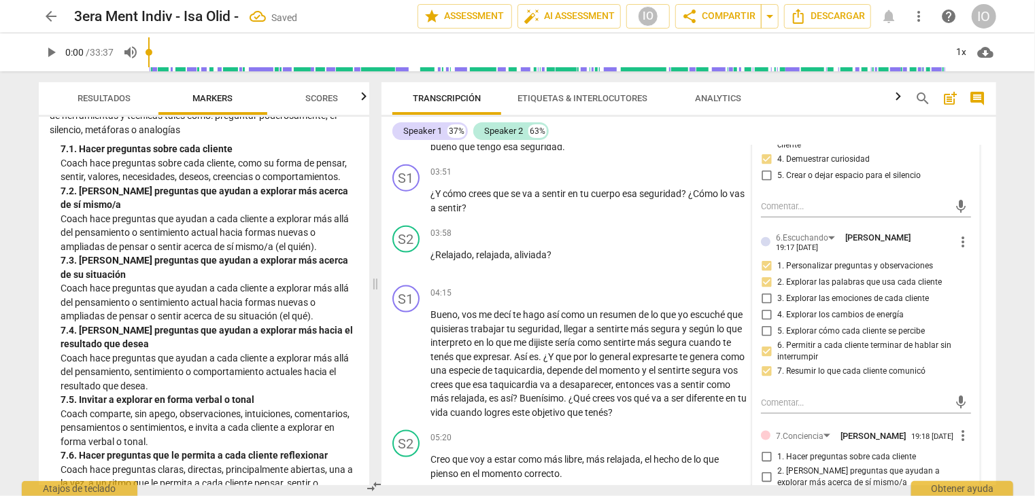
scroll to position [1088, 0]
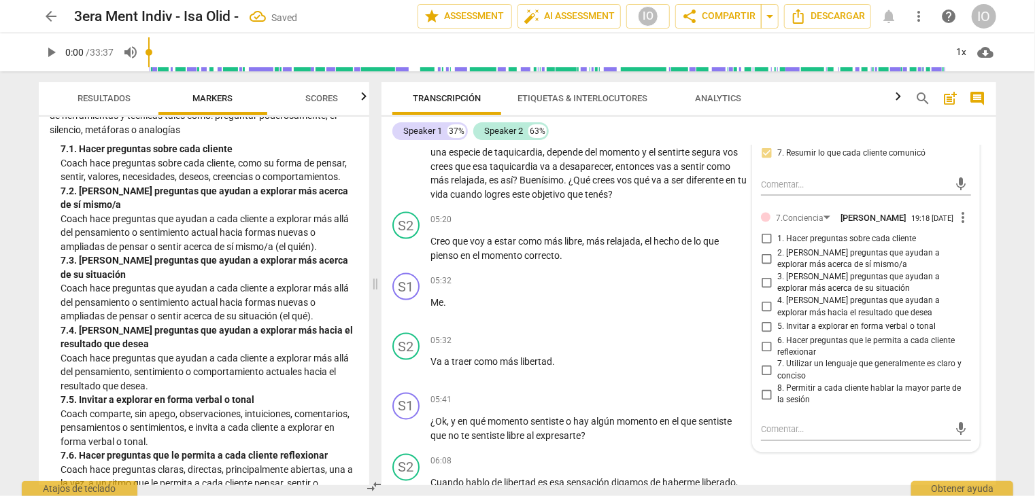
click at [763, 247] on input "1. Hacer preguntas sobre cada cliente" at bounding box center [766, 239] width 22 height 16
checkbox input "true"
click at [762, 267] on input "2. [PERSON_NAME] preguntas que ayudan a explorar más acerca de sí mismo/a" at bounding box center [766, 259] width 22 height 16
click at [766, 266] on input "2. [PERSON_NAME] preguntas que ayudan a explorar más acerca de sí mismo/a" at bounding box center [766, 259] width 22 height 16
click at [762, 267] on input "2. [PERSON_NAME] preguntas que ayudan a explorar más acerca de sí mismo/a" at bounding box center [766, 259] width 22 height 16
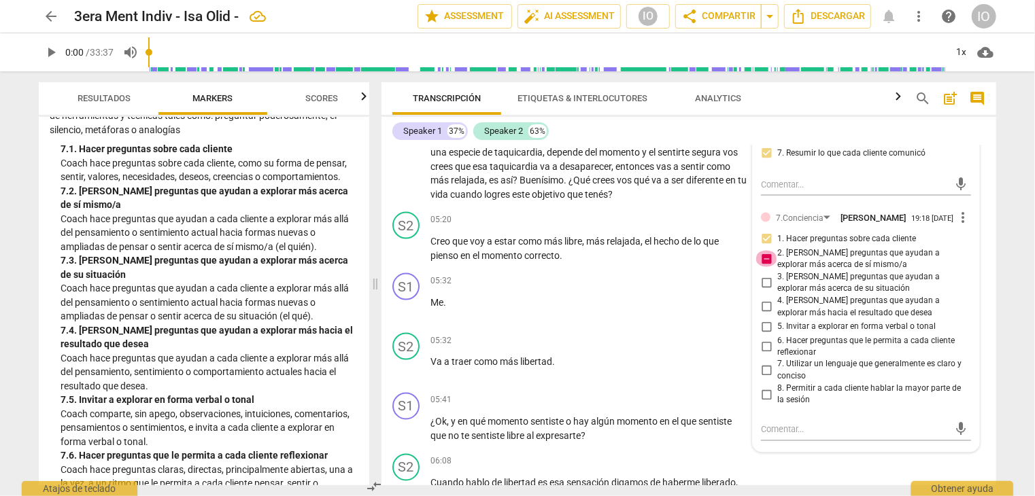
checkbox input "false"
click at [764, 291] on input "3. [PERSON_NAME] preguntas que ayudan a explorar más acerca de su situación" at bounding box center [766, 283] width 22 height 16
checkbox input "true"
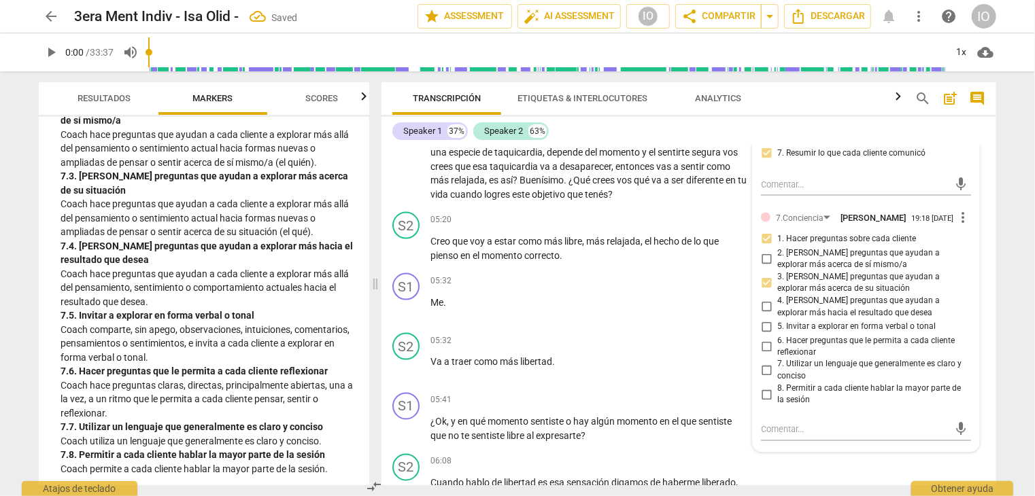
scroll to position [1360, 0]
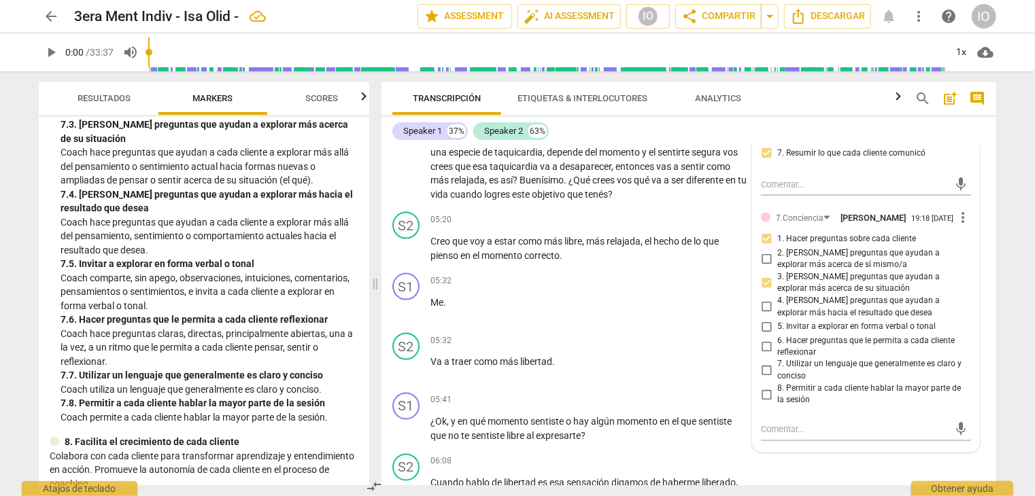
click at [761, 375] on input "7. Utilizar un lenguaje que generalmente es claro y conciso" at bounding box center [766, 371] width 22 height 16
checkbox input "true"
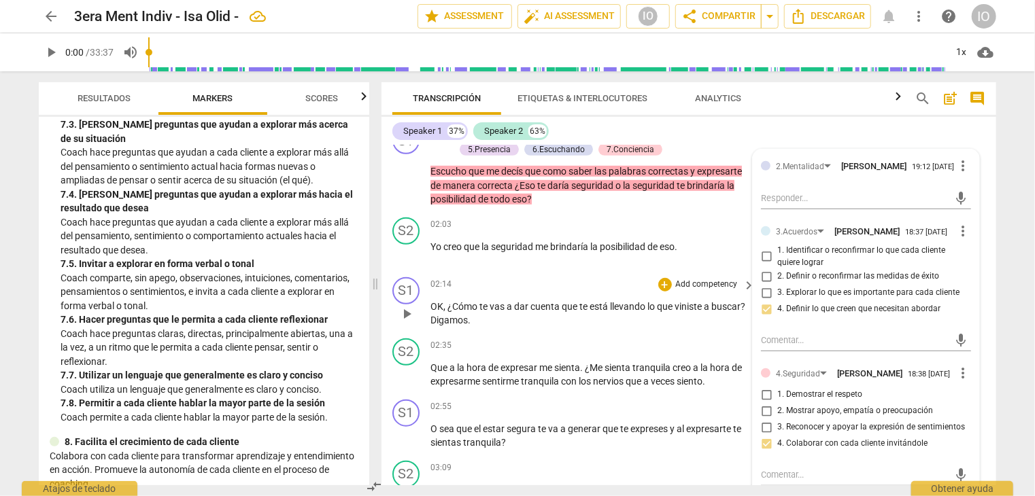
scroll to position [476, 0]
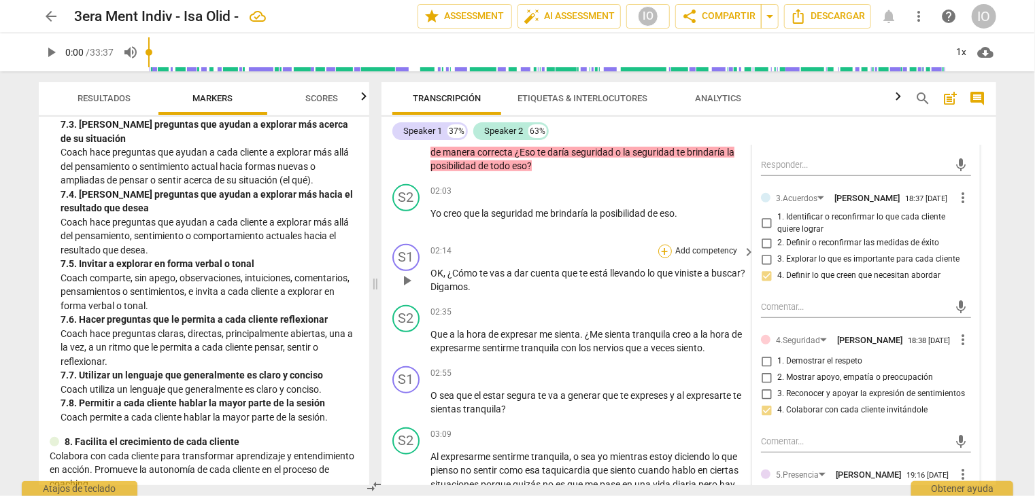
click at [664, 258] on div "+" at bounding box center [665, 252] width 14 height 14
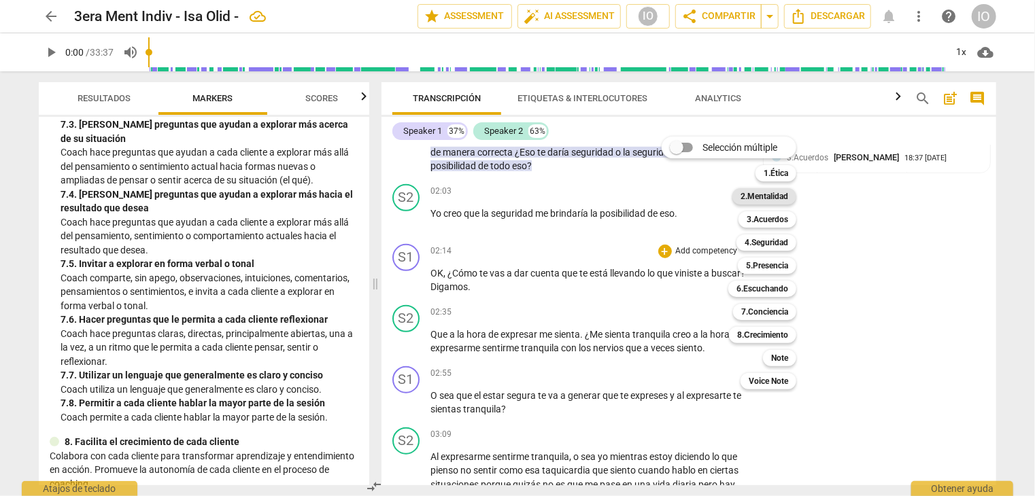
click at [754, 194] on b "2.Mentalidad" at bounding box center [764, 196] width 48 height 16
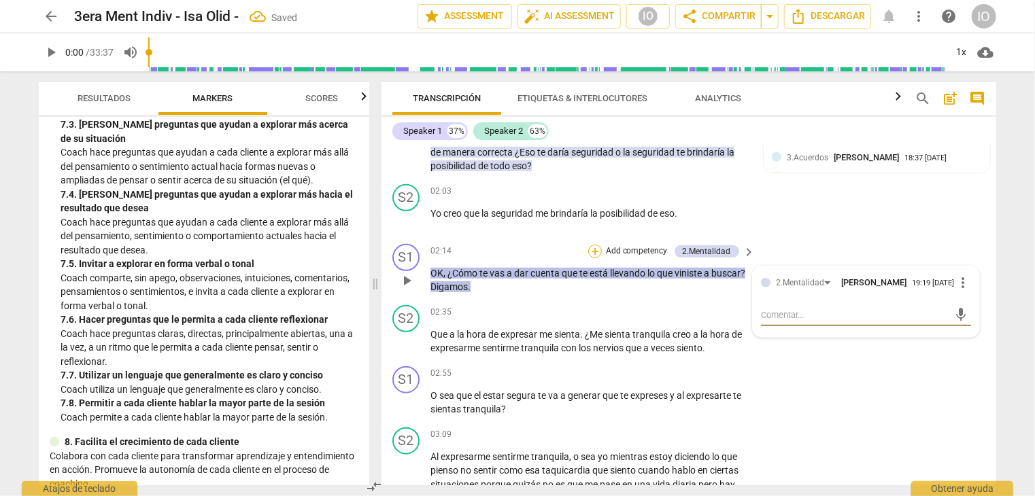
click at [590, 258] on div "+" at bounding box center [595, 252] width 14 height 14
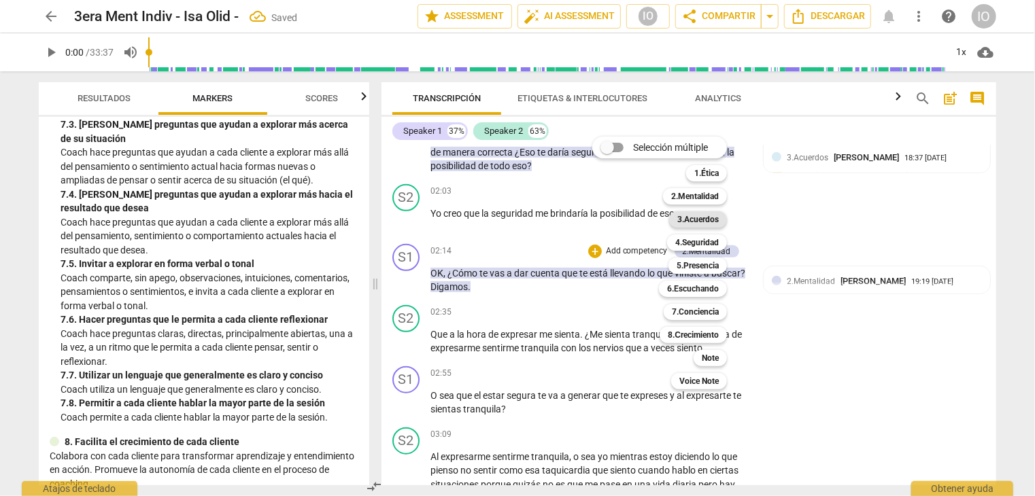
click at [693, 221] on b "3.Acuerdos" at bounding box center [697, 219] width 41 height 16
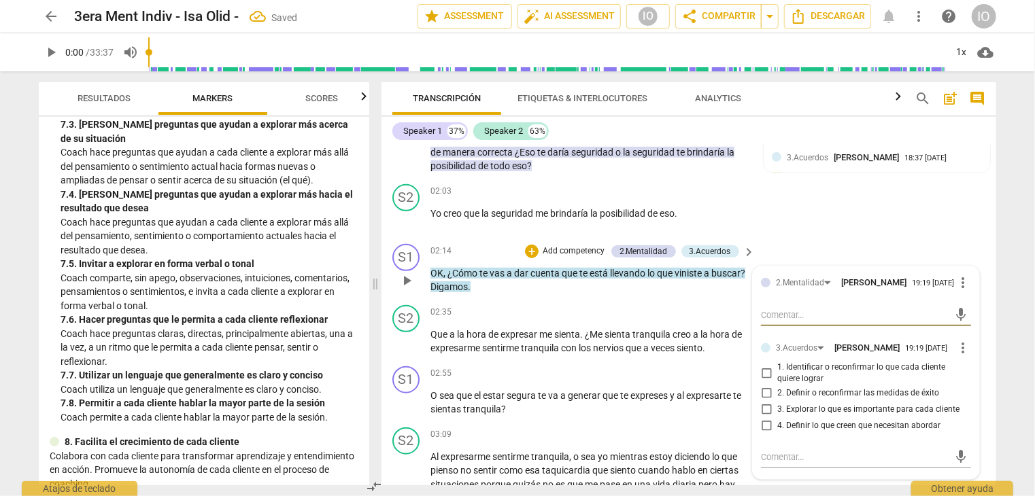
click at [760, 402] on input "2. Definir o reconfirmar las medidas de éxito" at bounding box center [766, 394] width 22 height 16
checkbox input "true"
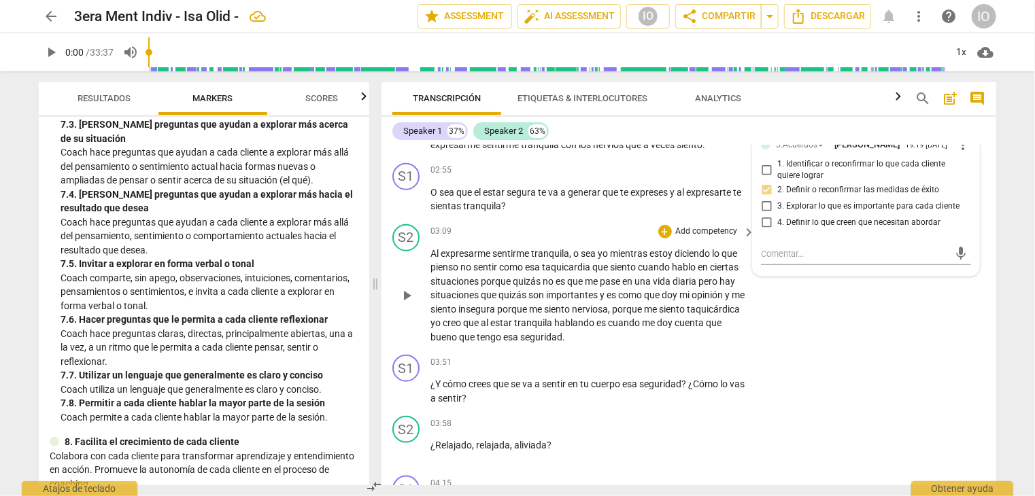
scroll to position [680, 0]
click at [663, 177] on div "+" at bounding box center [665, 170] width 14 height 14
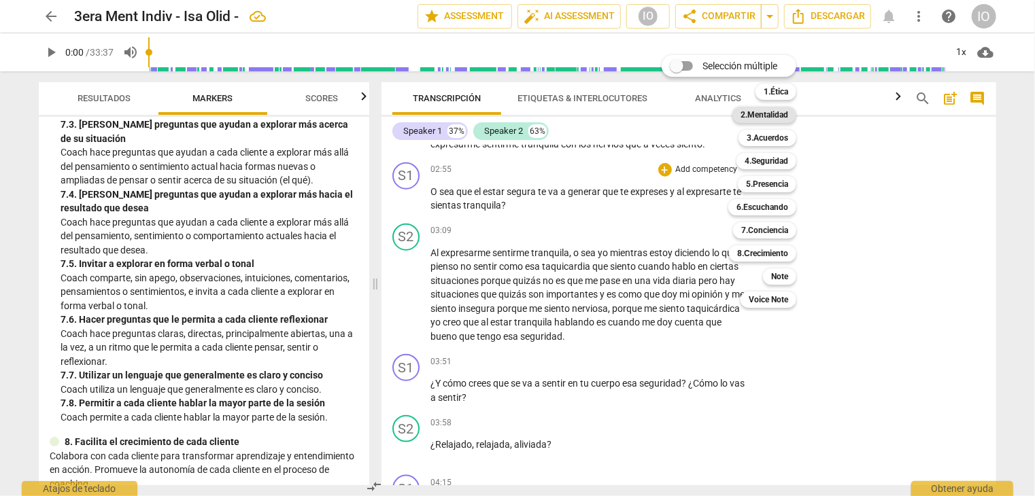
click at [770, 109] on b "2.Mentalidad" at bounding box center [764, 115] width 48 height 16
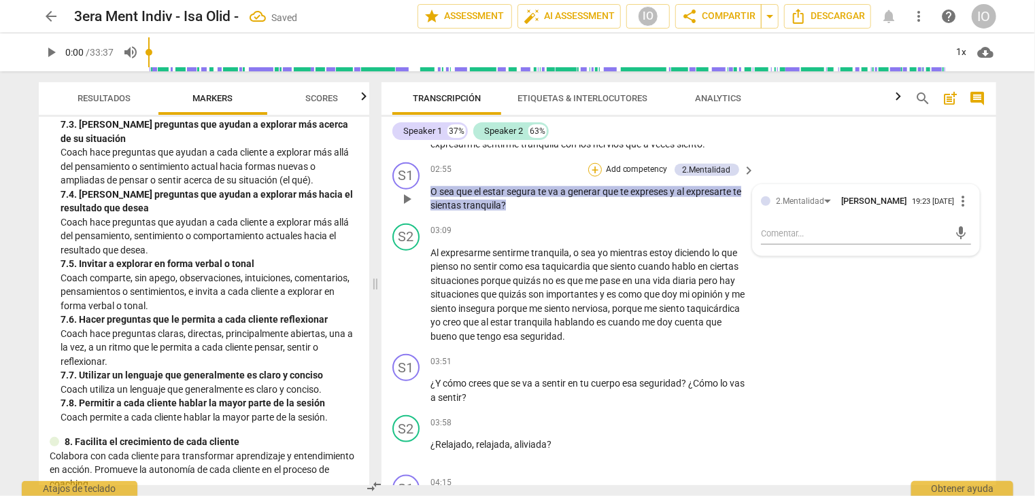
click at [596, 177] on div "+" at bounding box center [595, 170] width 14 height 14
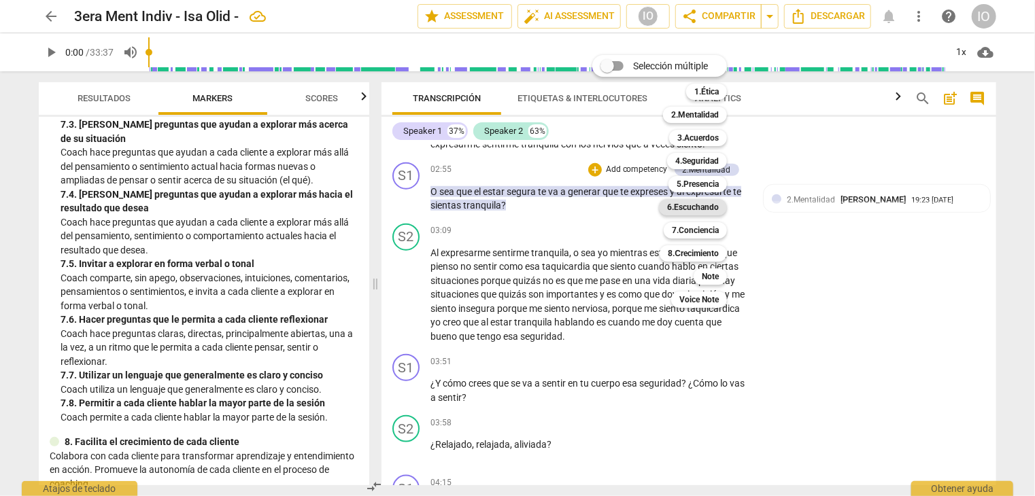
click at [691, 205] on b "6.Escuchando" at bounding box center [693, 207] width 52 height 16
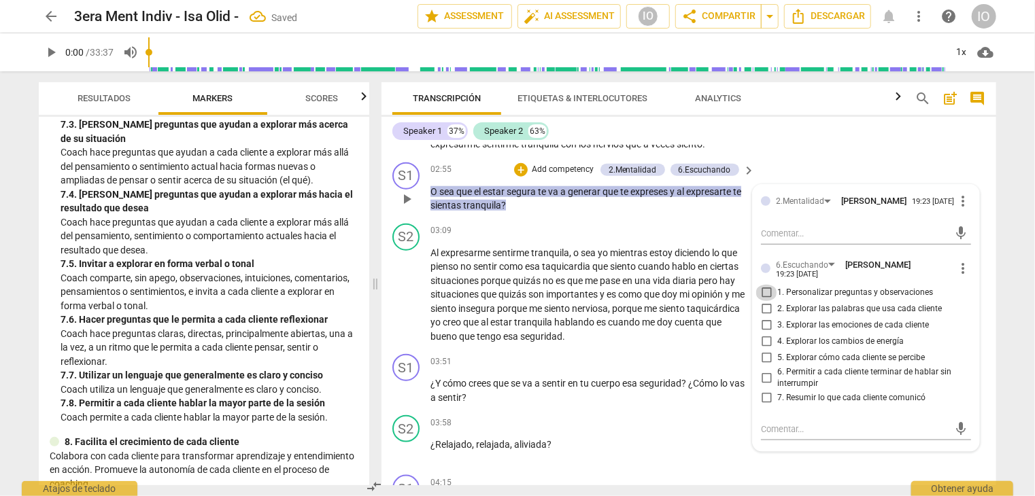
click at [762, 300] on input "1. Personalizar preguntas y observaciones" at bounding box center [766, 293] width 22 height 16
checkbox input "true"
click at [765, 403] on input "7. Resumir lo que cada cliente comunicó" at bounding box center [766, 398] width 22 height 16
checkbox input "true"
click at [764, 313] on input "2. Explorar las palabras que usa cada cliente" at bounding box center [766, 309] width 22 height 16
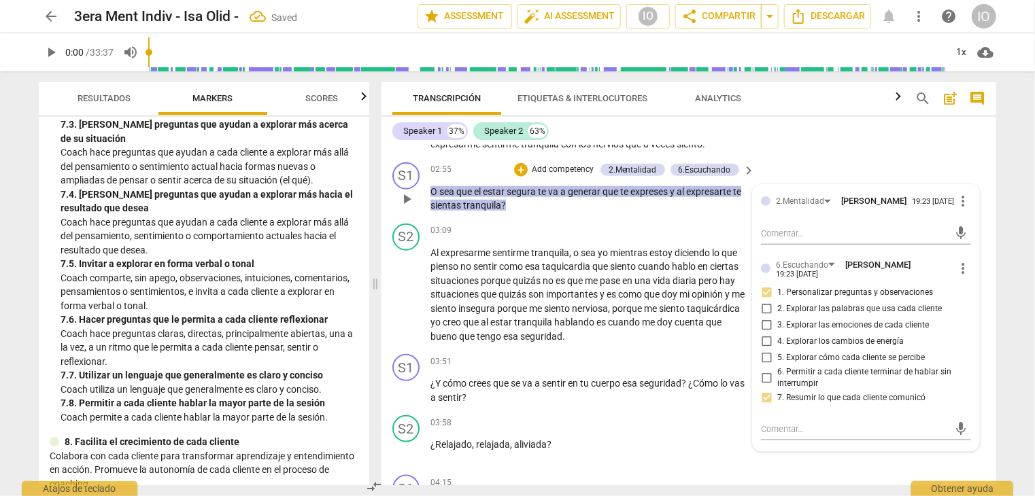
checkbox input "true"
click at [764, 384] on input "6. Permitir a cada cliente terminar de hablar sin interrumpir" at bounding box center [766, 378] width 22 height 16
checkbox input "true"
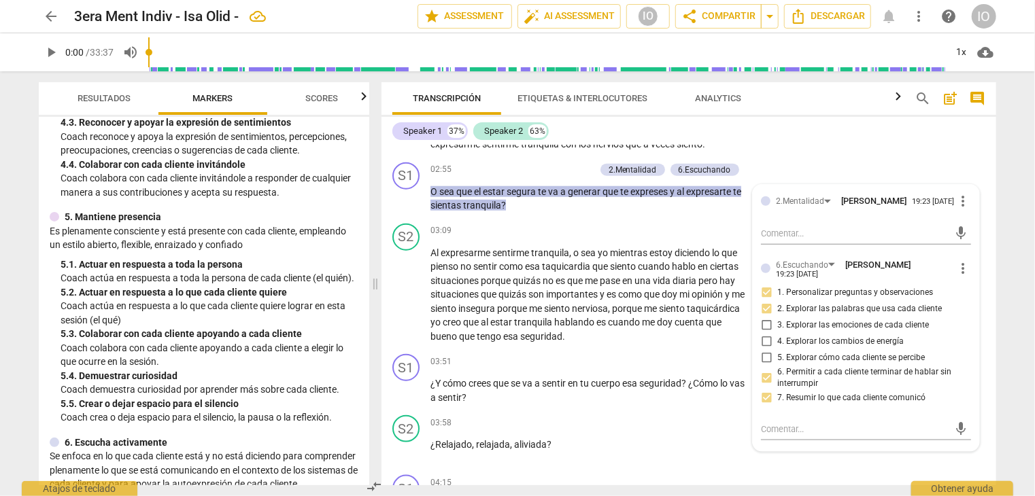
scroll to position [544, 0]
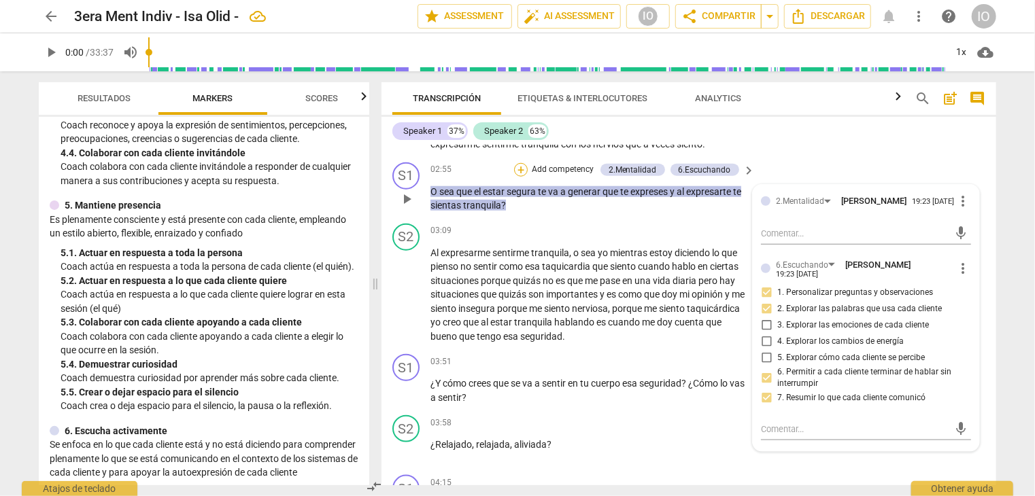
click at [524, 177] on div "+" at bounding box center [521, 170] width 14 height 14
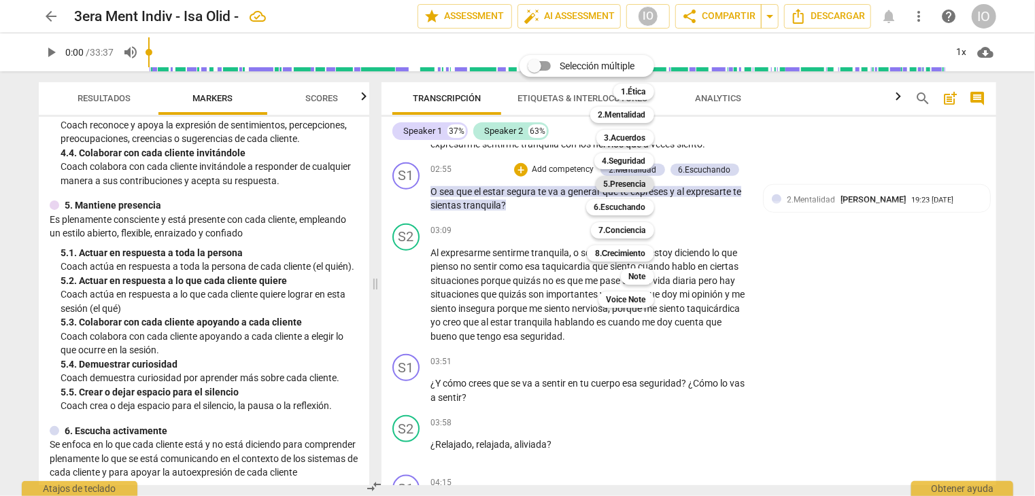
click at [600, 180] on div "5.Presencia" at bounding box center [625, 184] width 58 height 16
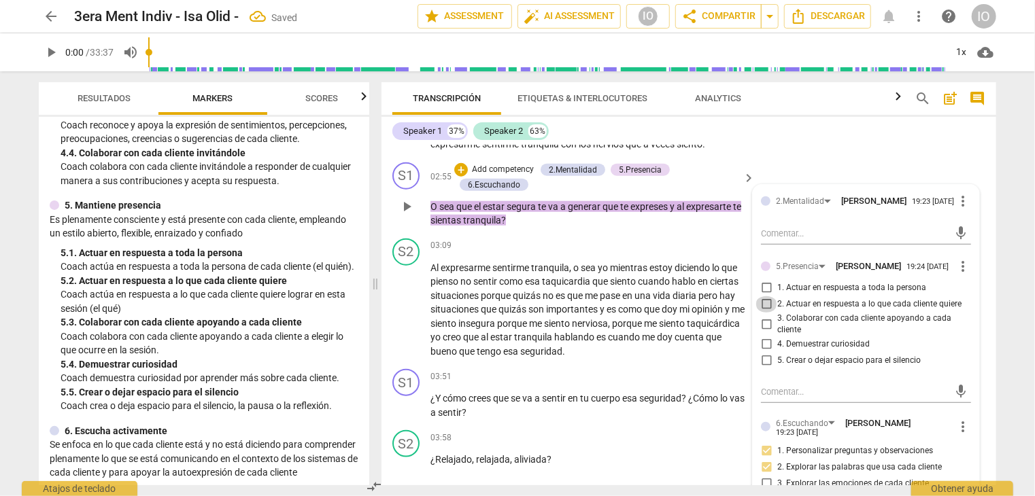
click at [766, 313] on input "2. Actuar en respuesta a lo que cada cliente quiere" at bounding box center [766, 304] width 22 height 16
checkbox input "true"
click at [764, 333] on input "3. Colaborar con cada cliente apoyando a cada cliente" at bounding box center [766, 324] width 22 height 16
checkbox input "true"
click at [759, 353] on input "4. Demuestrar curiosidad" at bounding box center [766, 345] width 22 height 16
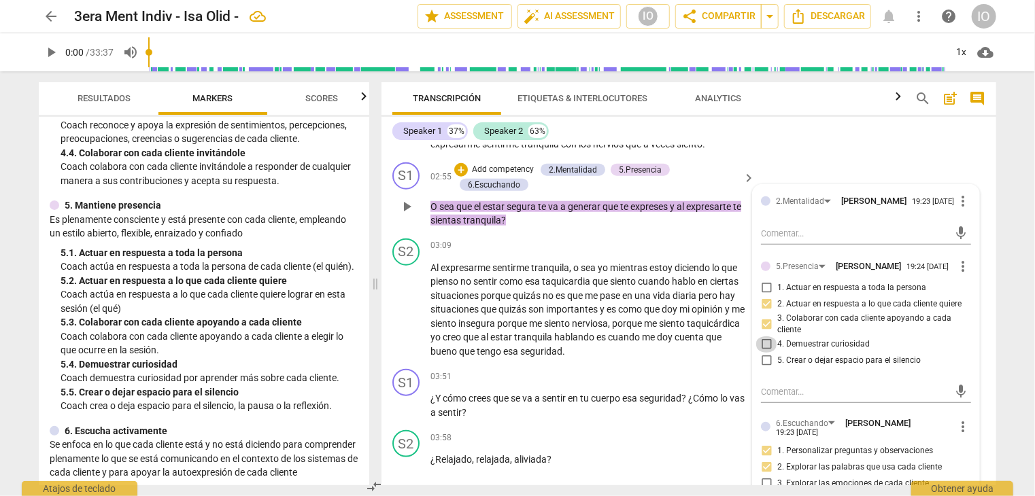
checkbox input "true"
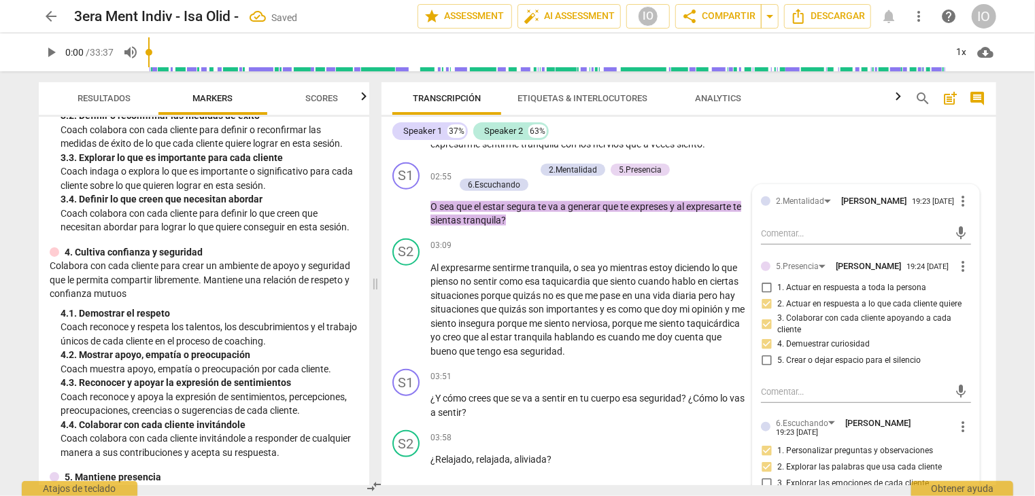
scroll to position [340, 0]
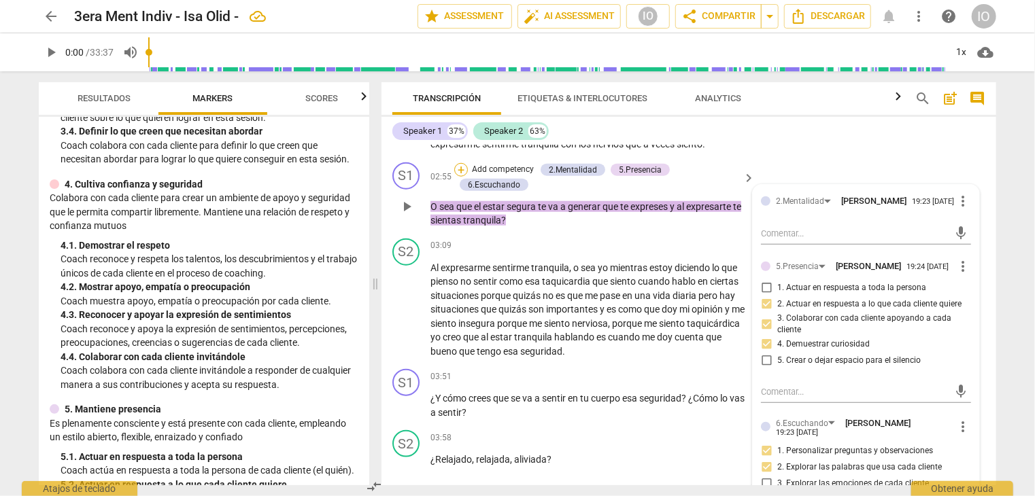
click at [457, 177] on div "+" at bounding box center [461, 170] width 14 height 14
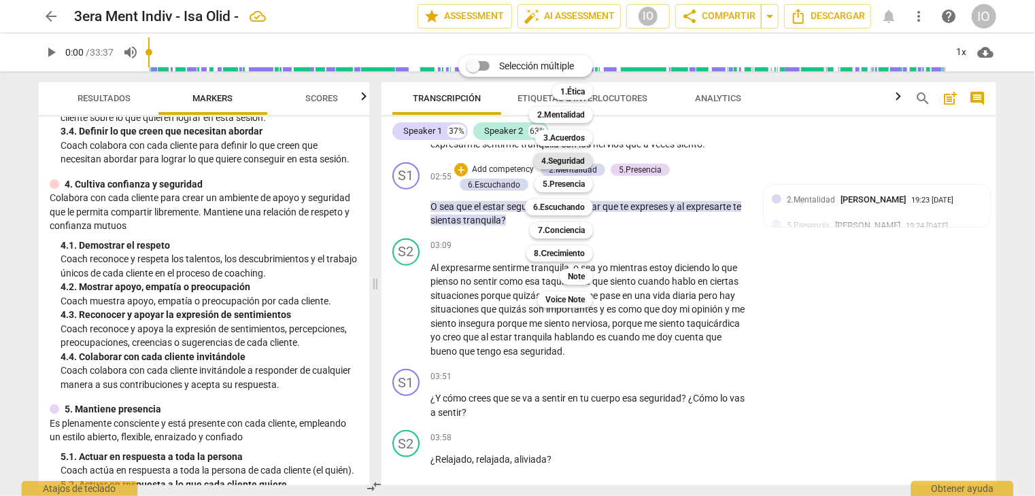
click at [560, 159] on b "4.Seguridad" at bounding box center [563, 161] width 44 height 16
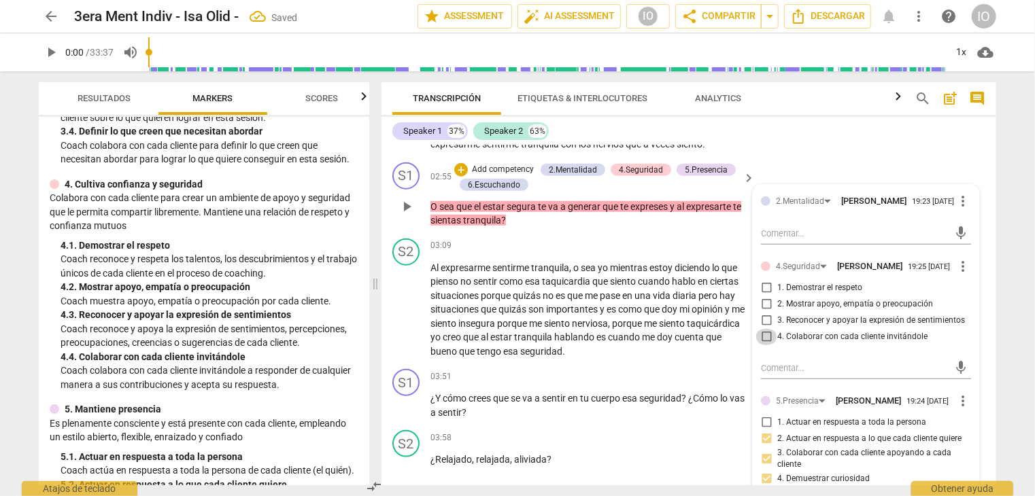
click at [764, 345] on input "4. Colaborar con cada cliente invitándole" at bounding box center [766, 337] width 22 height 16
checkbox input "true"
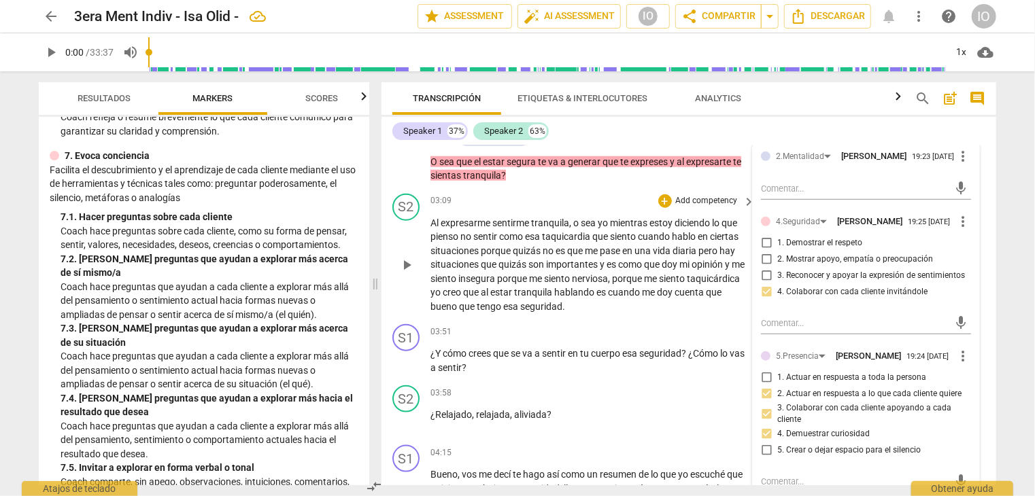
scroll to position [748, 0]
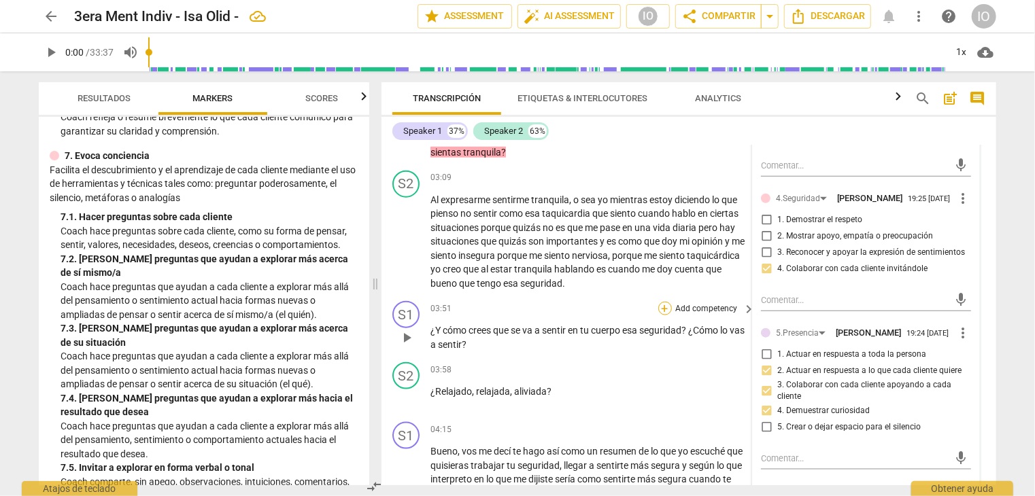
click at [660, 316] on div "+" at bounding box center [665, 309] width 14 height 14
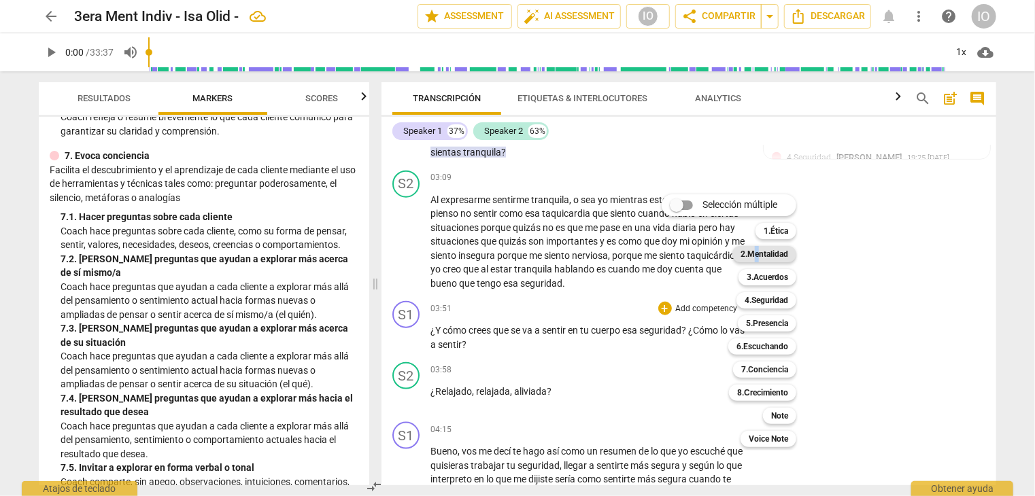
click at [759, 254] on b "2.Mentalidad" at bounding box center [764, 254] width 48 height 16
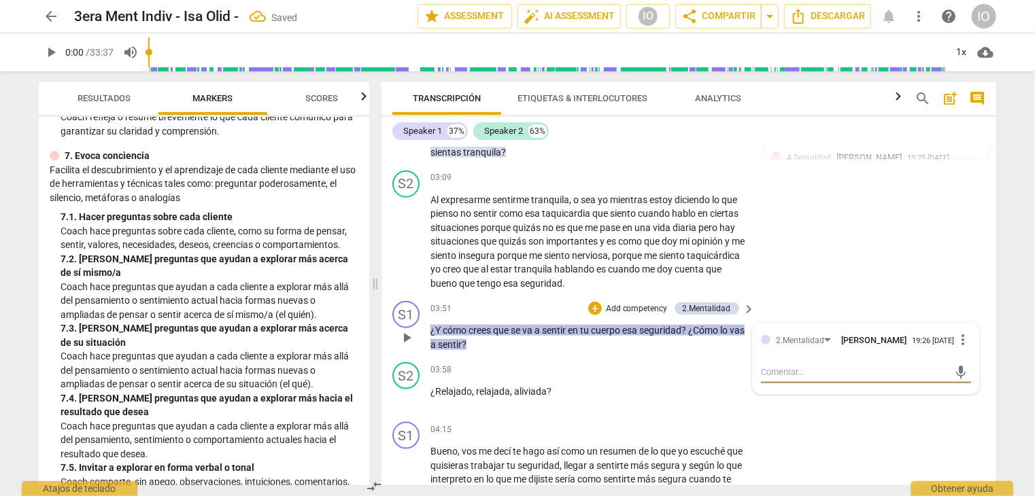
click at [659, 316] on p "Add competency" at bounding box center [636, 309] width 65 height 12
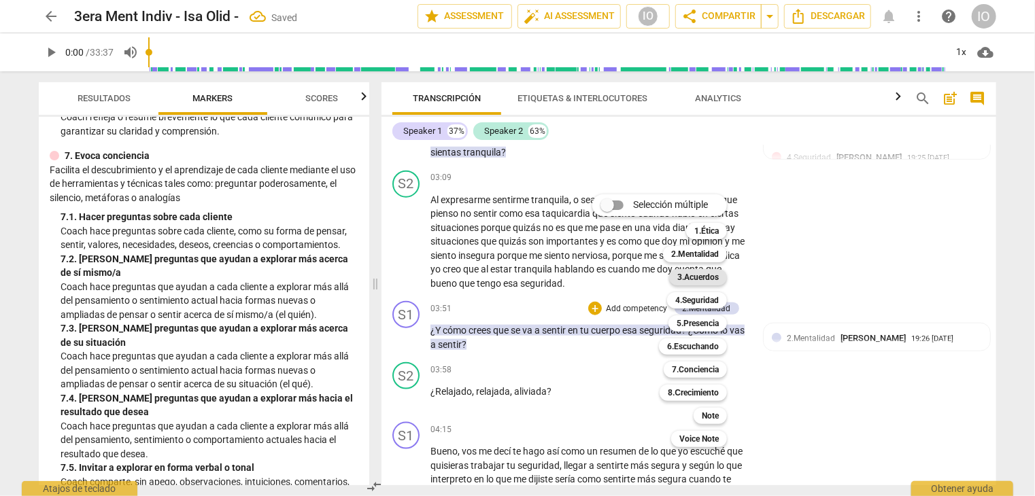
click at [703, 275] on b "3.Acuerdos" at bounding box center [697, 277] width 41 height 16
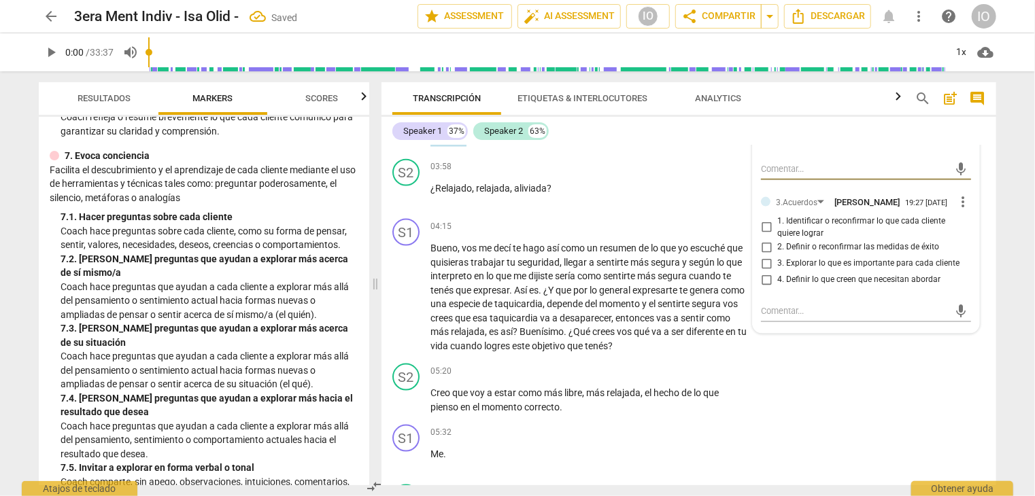
scroll to position [952, 0]
click at [762, 254] on input "2. Definir o reconfirmar las medidas de éxito" at bounding box center [766, 247] width 22 height 16
checkbox input "true"
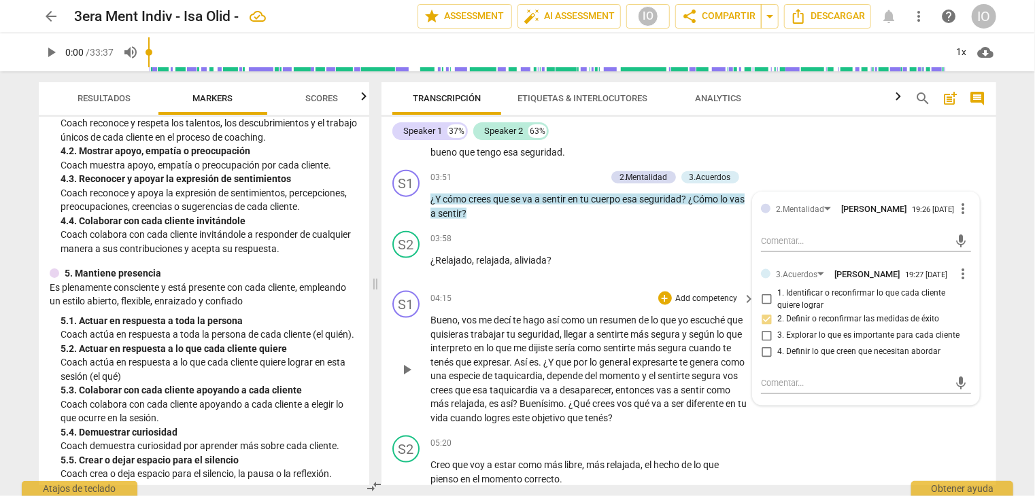
scroll to position [1020, 0]
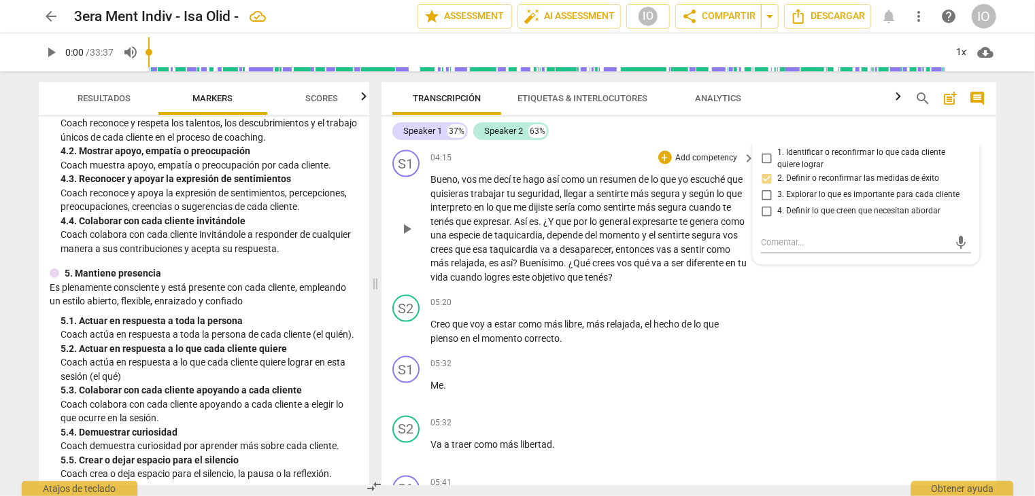
click at [514, 185] on span "te" at bounding box center [518, 179] width 10 height 11
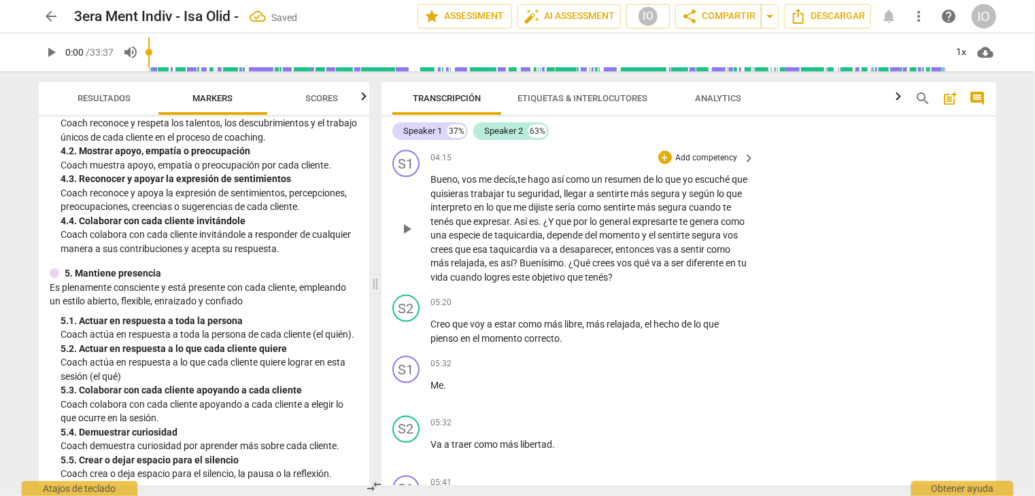
click at [737, 193] on p "Bueno , vos me decís, te hago así como un resumen de lo que yo escuché que quis…" at bounding box center [589, 229] width 318 height 112
click at [834, 251] on div "S1 play_arrow pause 04:15 + Add competency keyboard_arrow_right Bueno , vos me …" at bounding box center [688, 217] width 615 height 145
click at [560, 227] on span "¿Y" at bounding box center [559, 221] width 12 height 11
drag, startPoint x: 684, startPoint y: 246, endPoint x: 706, endPoint y: 246, distance: 22.4
click at [696, 246] on p "Bueno , vos me decís , te hago así como un resumen de lo que yo escuché , que q…" at bounding box center [589, 229] width 318 height 112
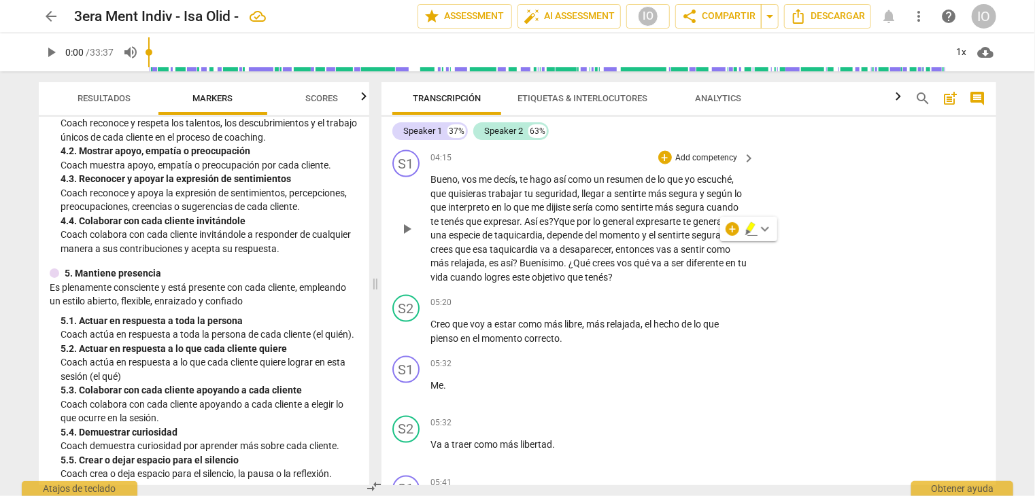
click at [769, 284] on div "S1 play_arrow pause 04:15 + Add competency keyboard_arrow_right Bueno , vos me …" at bounding box center [688, 217] width 615 height 145
click at [682, 241] on span "el" at bounding box center [679, 235] width 9 height 11
click at [568, 269] on span "." at bounding box center [566, 263] width 5 height 11
click at [658, 165] on div "+ Add competency" at bounding box center [698, 158] width 81 height 14
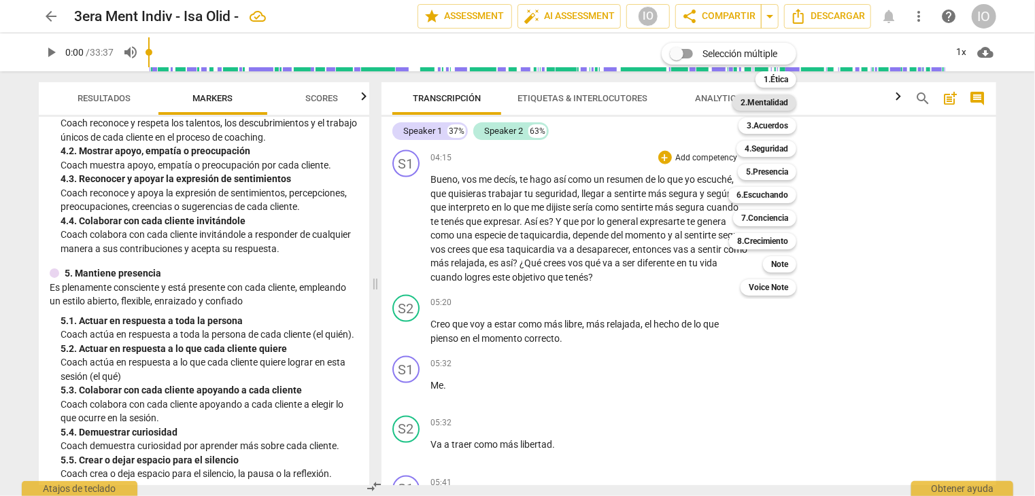
click at [749, 107] on b "2.Mentalidad" at bounding box center [764, 103] width 48 height 16
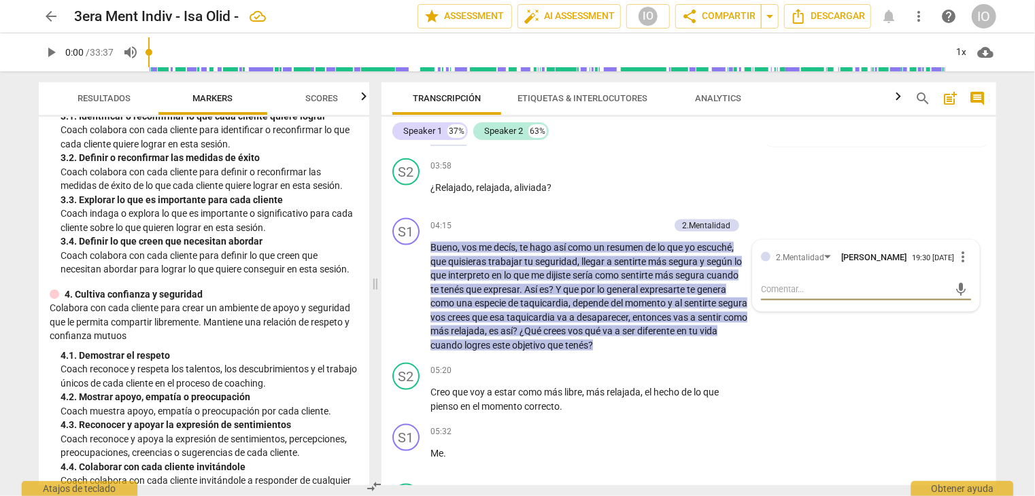
scroll to position [272, 0]
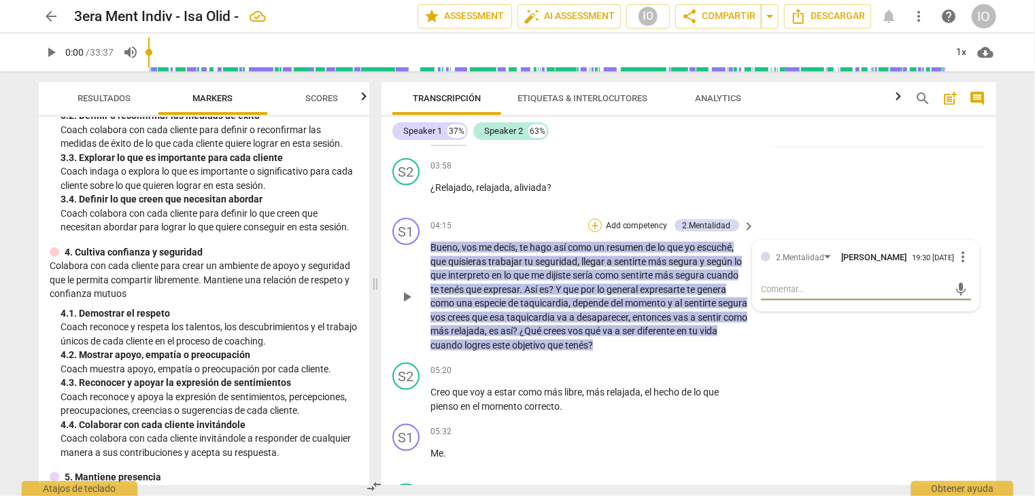
click at [594, 233] on div "+" at bounding box center [595, 226] width 14 height 14
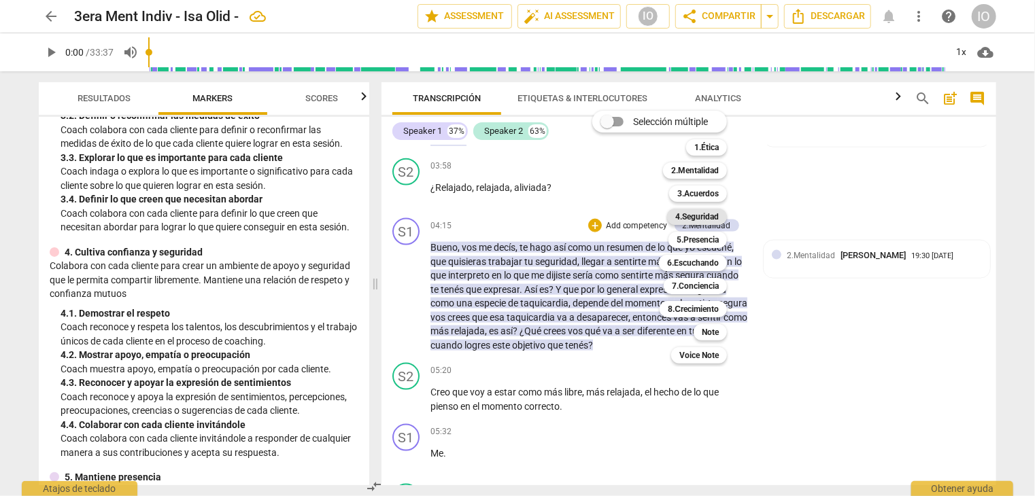
click at [686, 214] on b "4.Seguridad" at bounding box center [697, 217] width 44 height 16
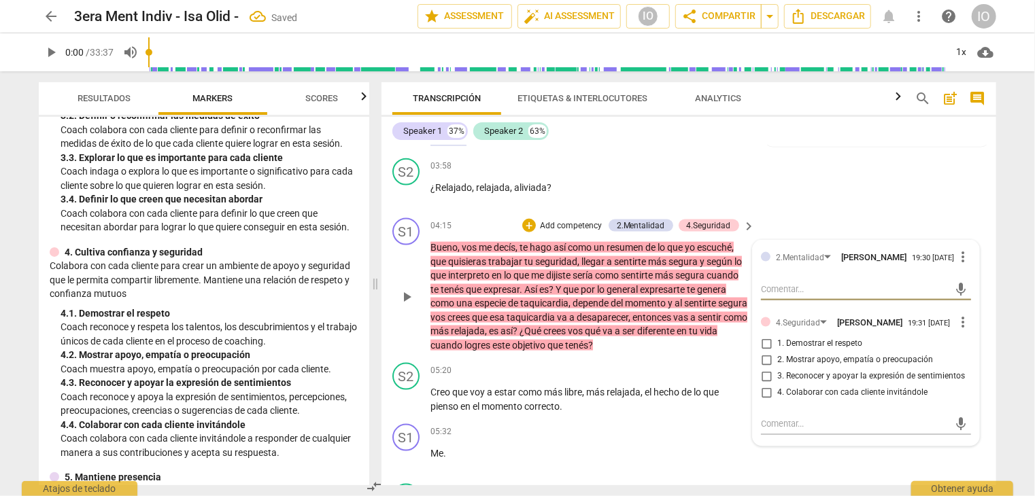
click at [764, 401] on input "4. Colaborar con cada cliente invitándole" at bounding box center [766, 393] width 22 height 16
checkbox input "true"
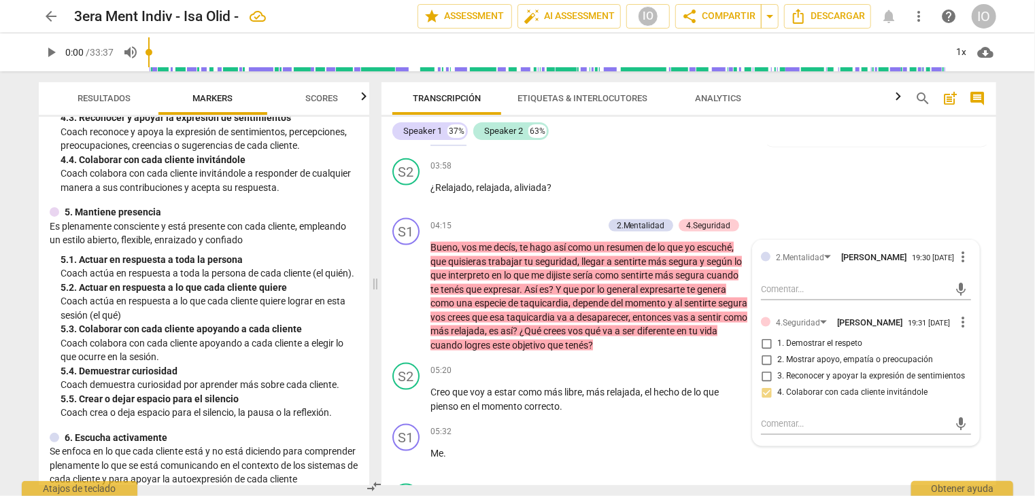
scroll to position [544, 0]
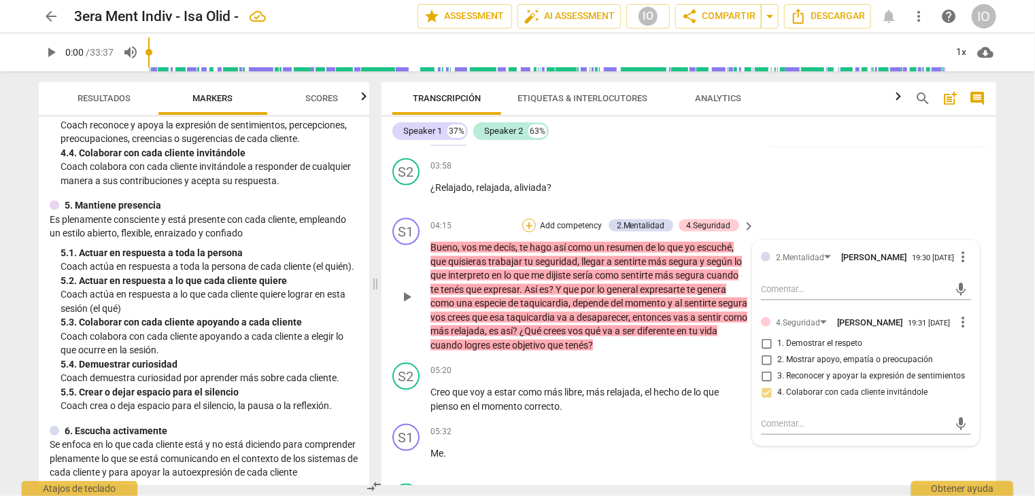
click at [530, 233] on div "+" at bounding box center [529, 226] width 14 height 14
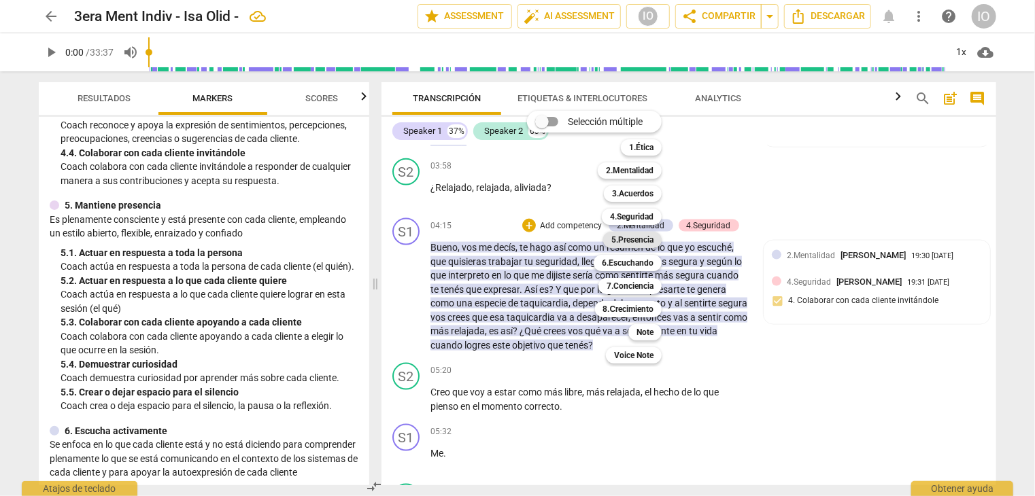
click at [613, 237] on b "5.Presencia" at bounding box center [632, 240] width 42 height 16
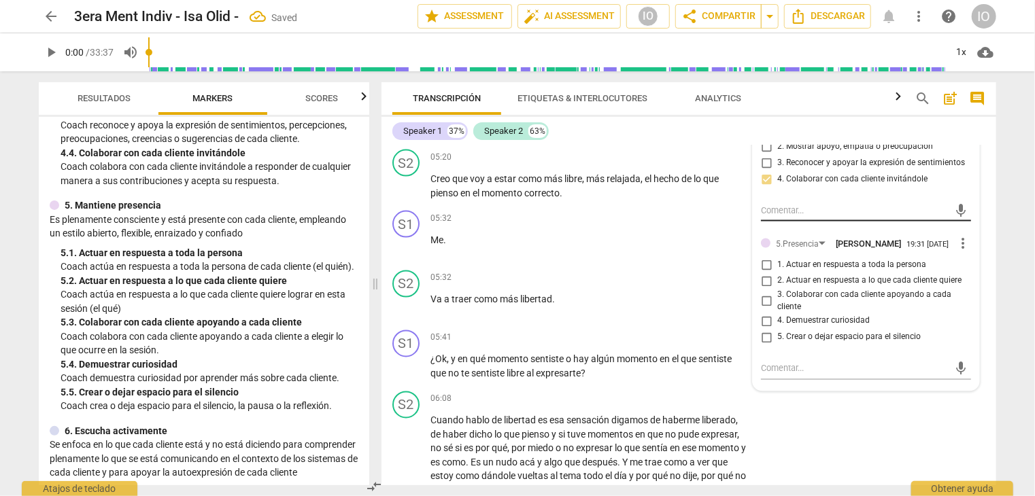
scroll to position [1156, 0]
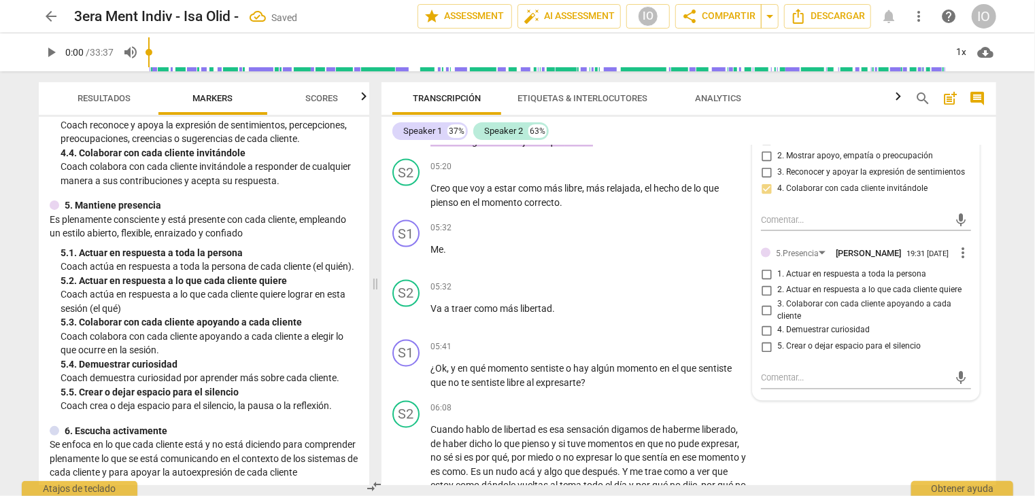
click at [762, 283] on input "1. Actuar en respuesta a toda la persona" at bounding box center [766, 275] width 22 height 16
checkbox input "true"
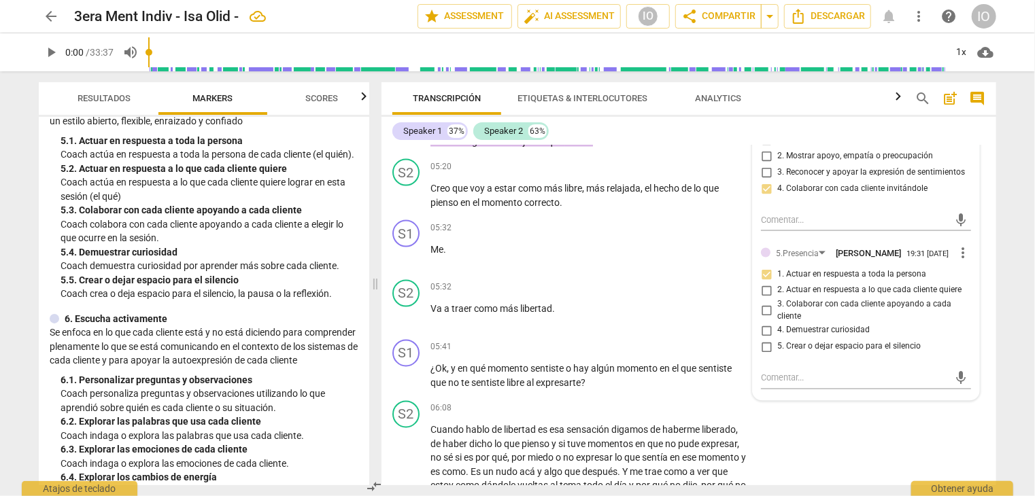
scroll to position [680, 0]
